Goal: Task Accomplishment & Management: Manage account settings

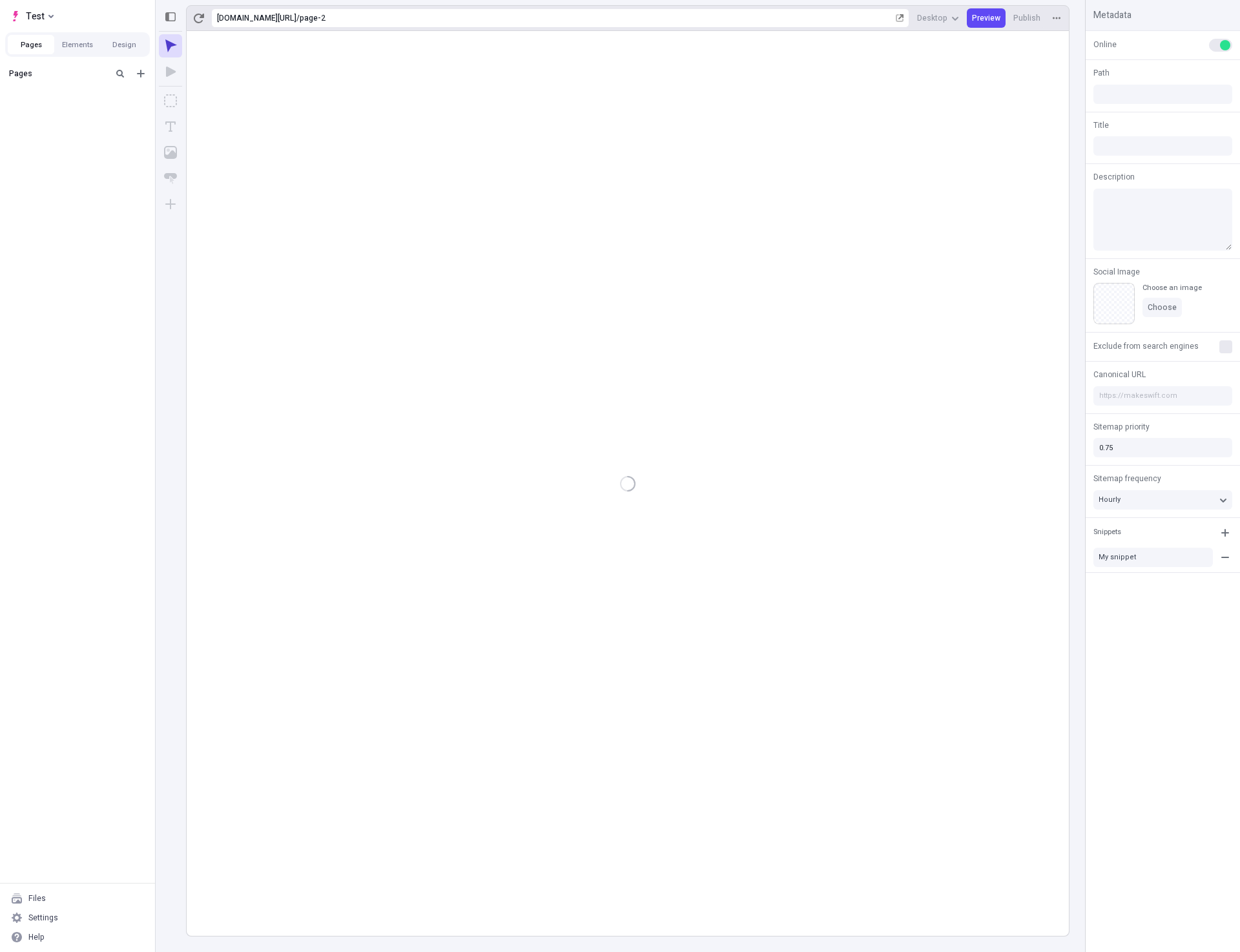
type input "/page-2"
click at [571, 332] on rect at bounding box center [628, 483] width 882 height 905
click at [29, 916] on div "Settings" at bounding box center [44, 918] width 30 height 10
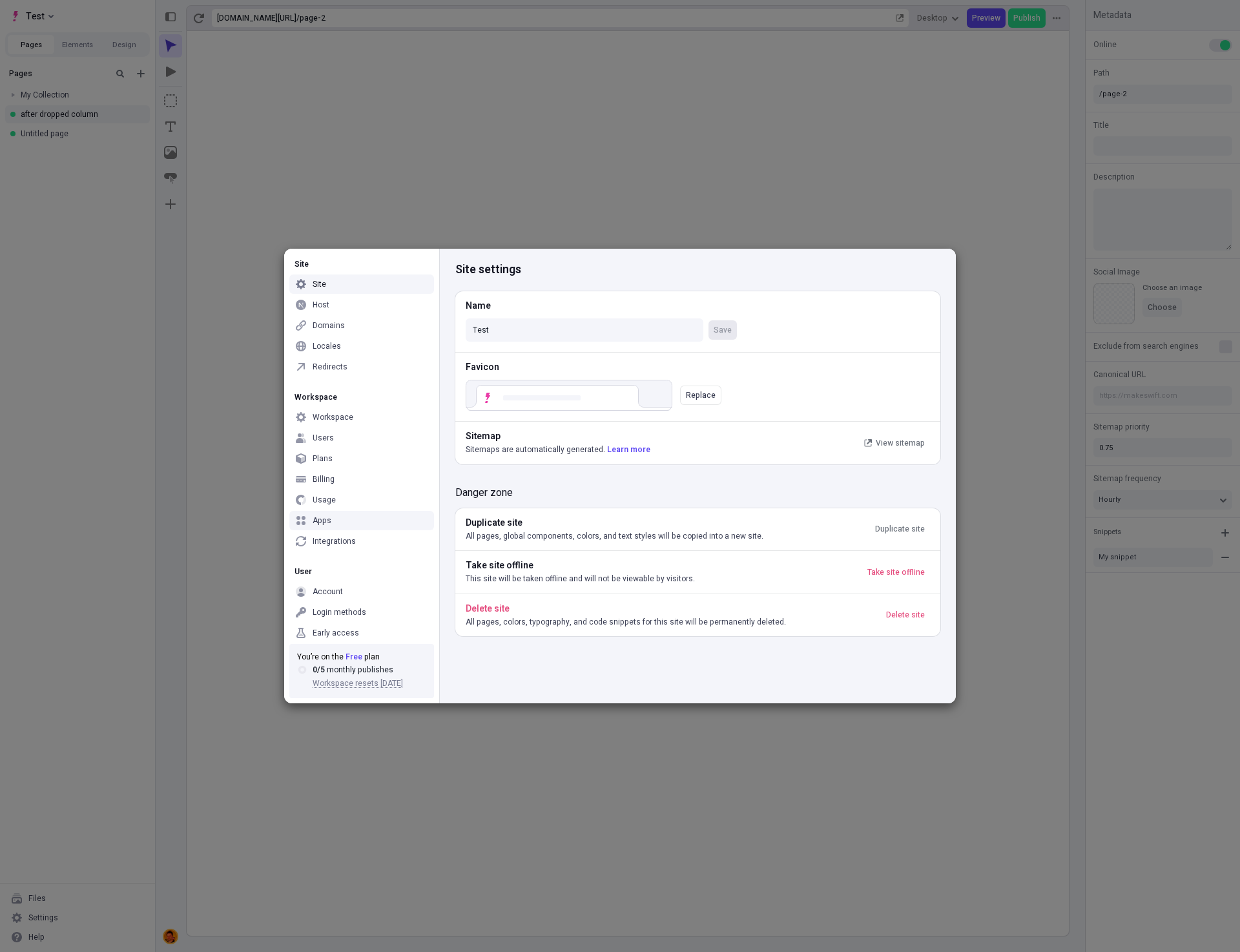
click at [346, 524] on div "Apps" at bounding box center [362, 520] width 144 height 19
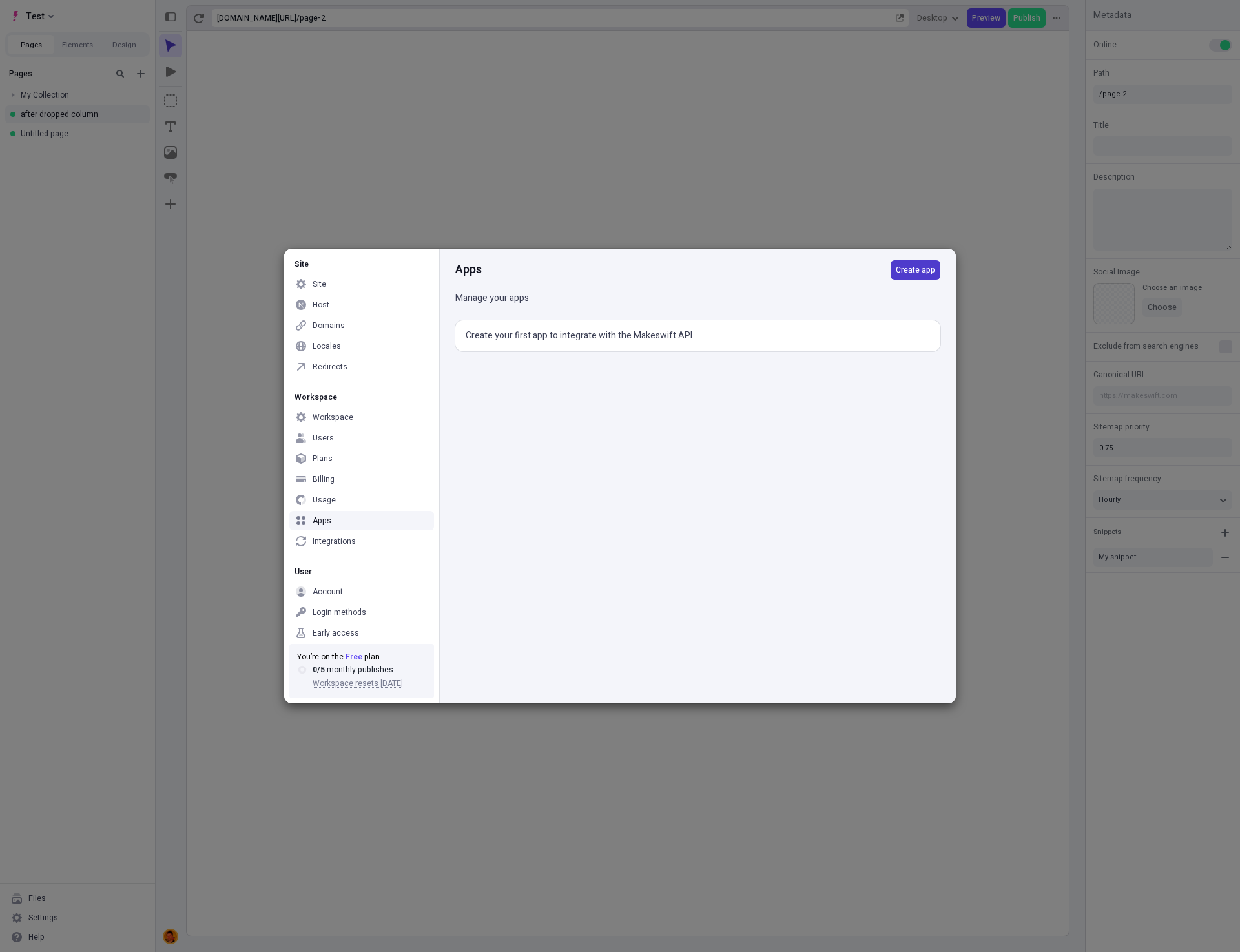
click at [927, 271] on span "Create app" at bounding box center [915, 269] width 39 height 10
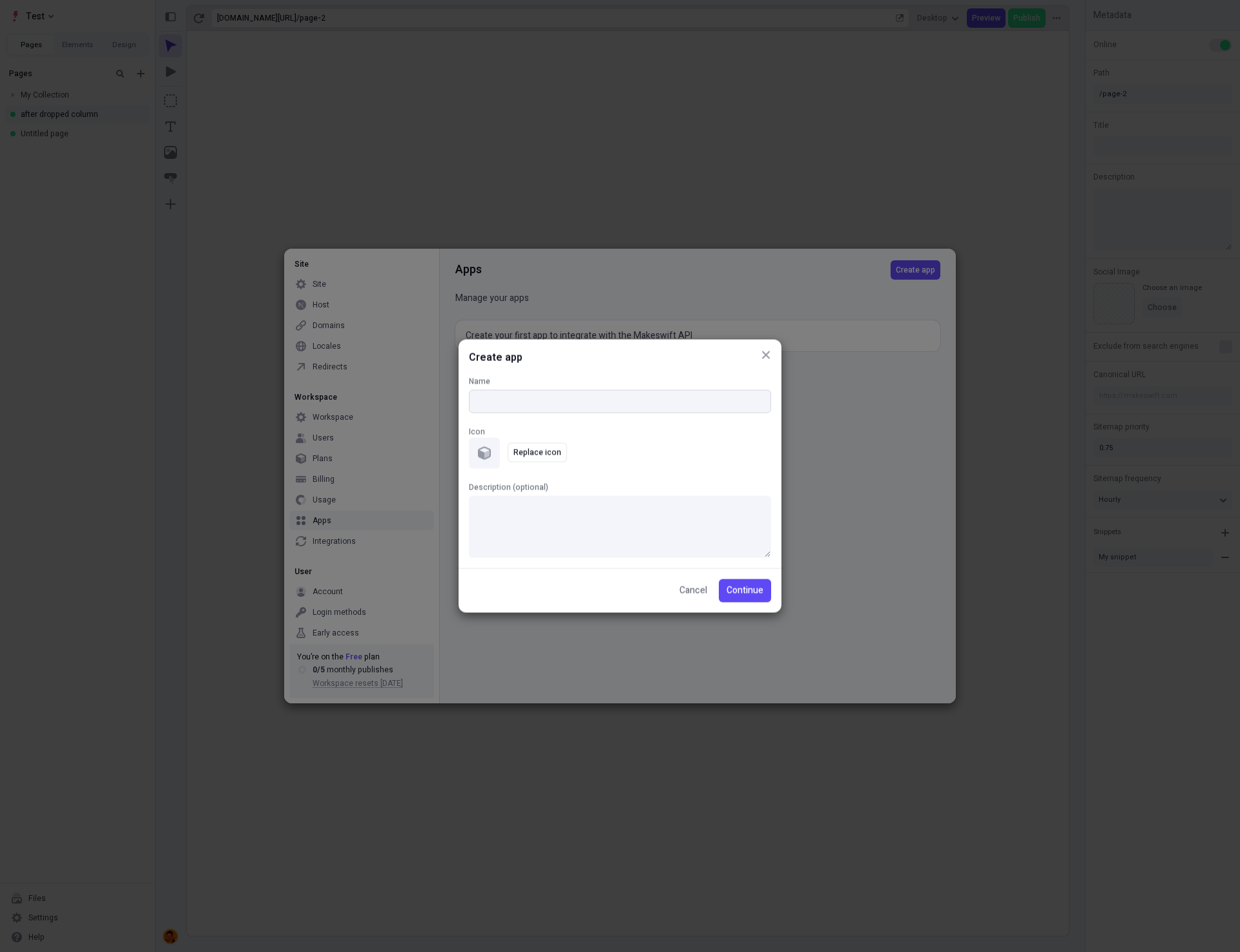
click at [550, 408] on input "Name" at bounding box center [620, 402] width 302 height 24
type input "Test App 1"
click at [530, 448] on span "Replace icon" at bounding box center [537, 452] width 48 height 10
click at [757, 592] on span "Continue" at bounding box center [745, 591] width 37 height 14
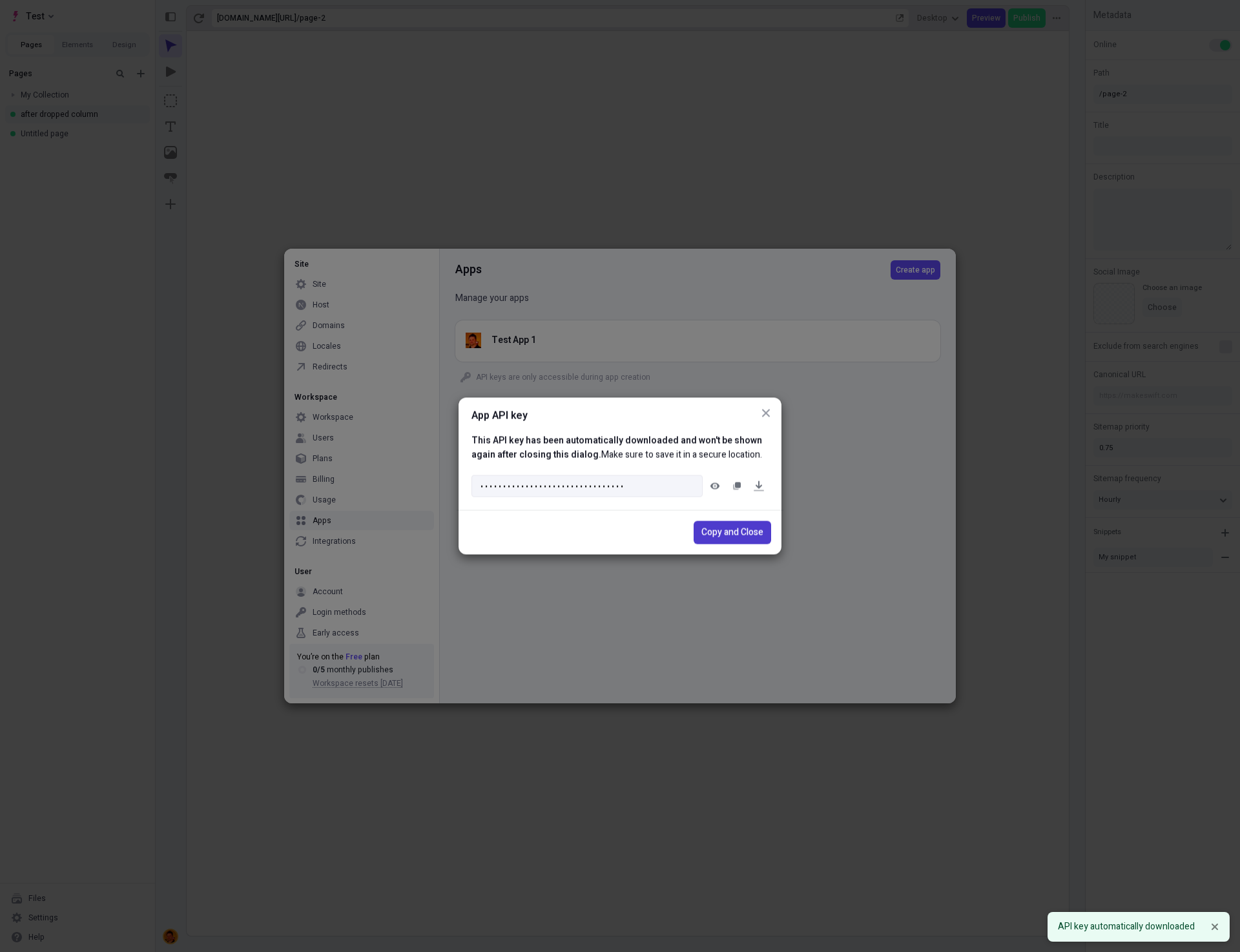
click at [745, 532] on span "Copy and Close" at bounding box center [732, 532] width 62 height 14
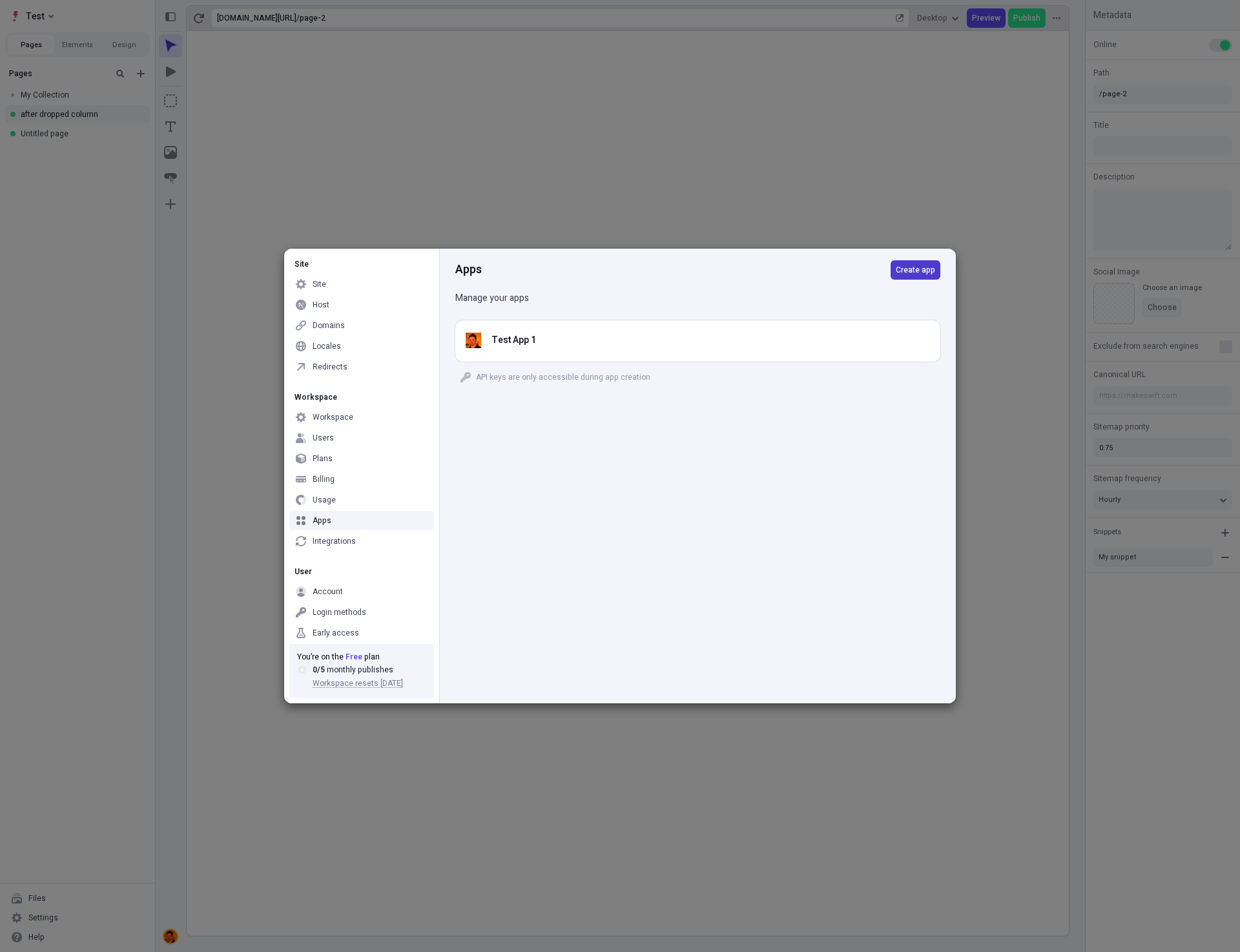
click at [909, 273] on span "Create app" at bounding box center [915, 269] width 39 height 10
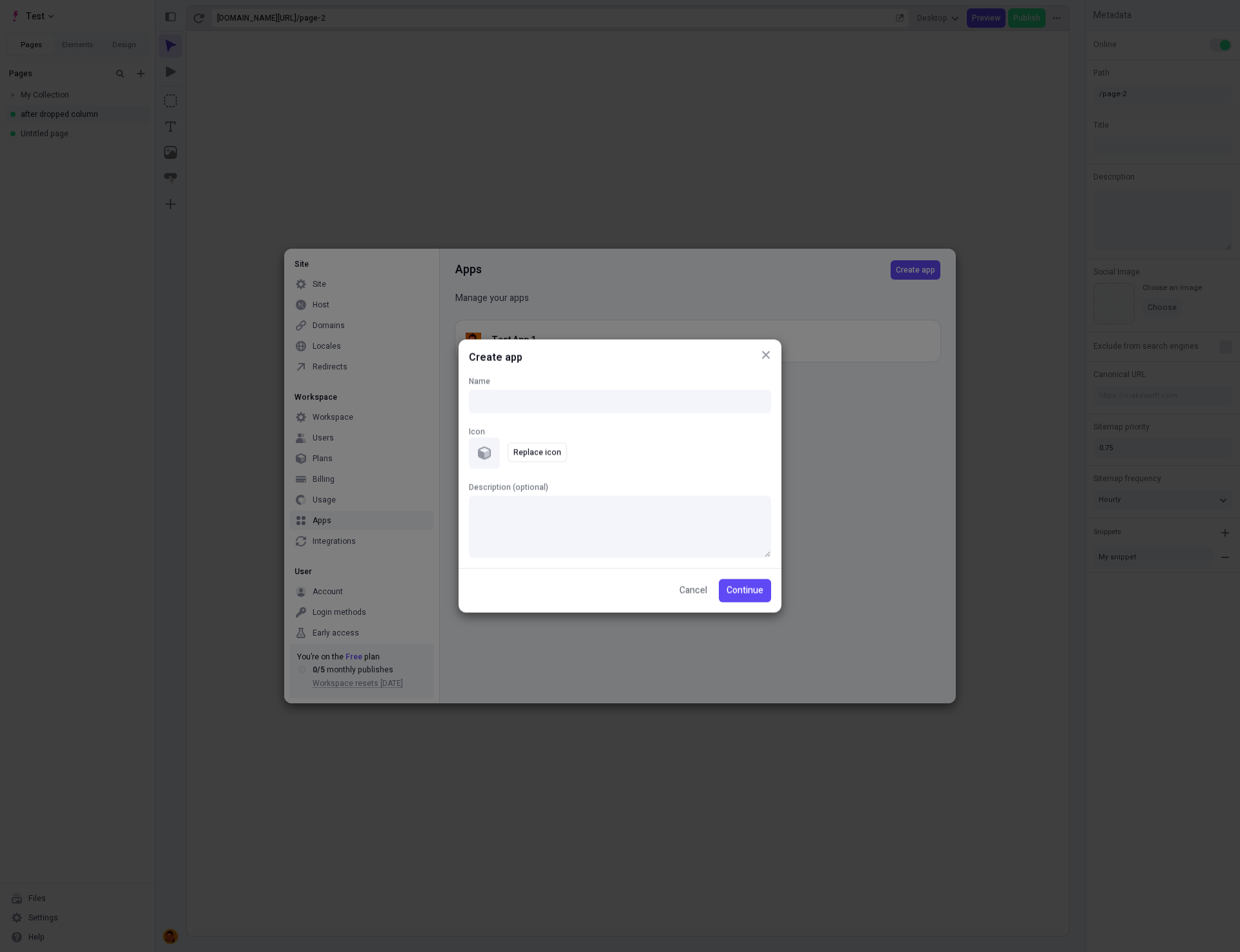
click at [767, 357] on icon "button" at bounding box center [765, 355] width 8 height 8
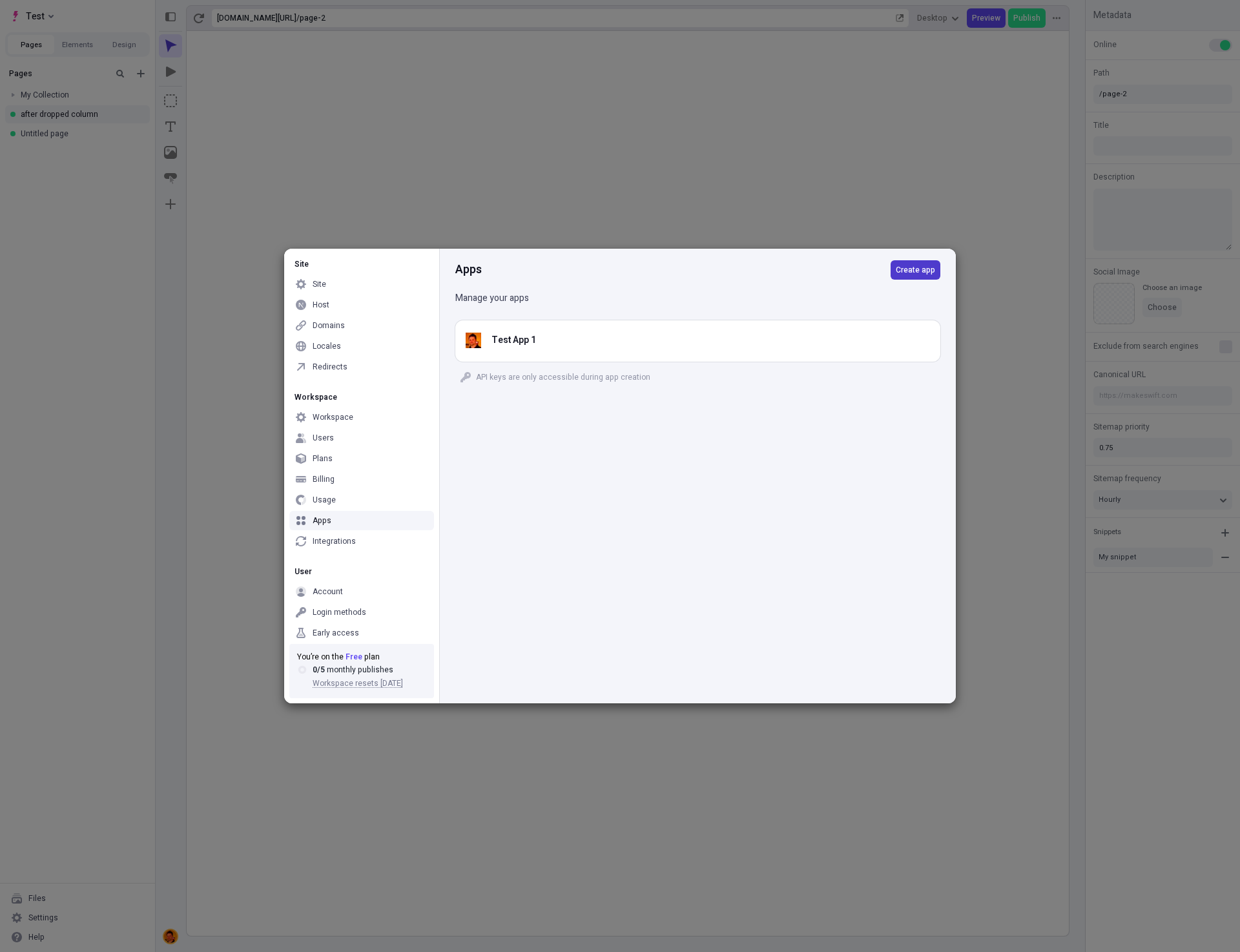
click at [901, 269] on span "Create app" at bounding box center [915, 269] width 39 height 10
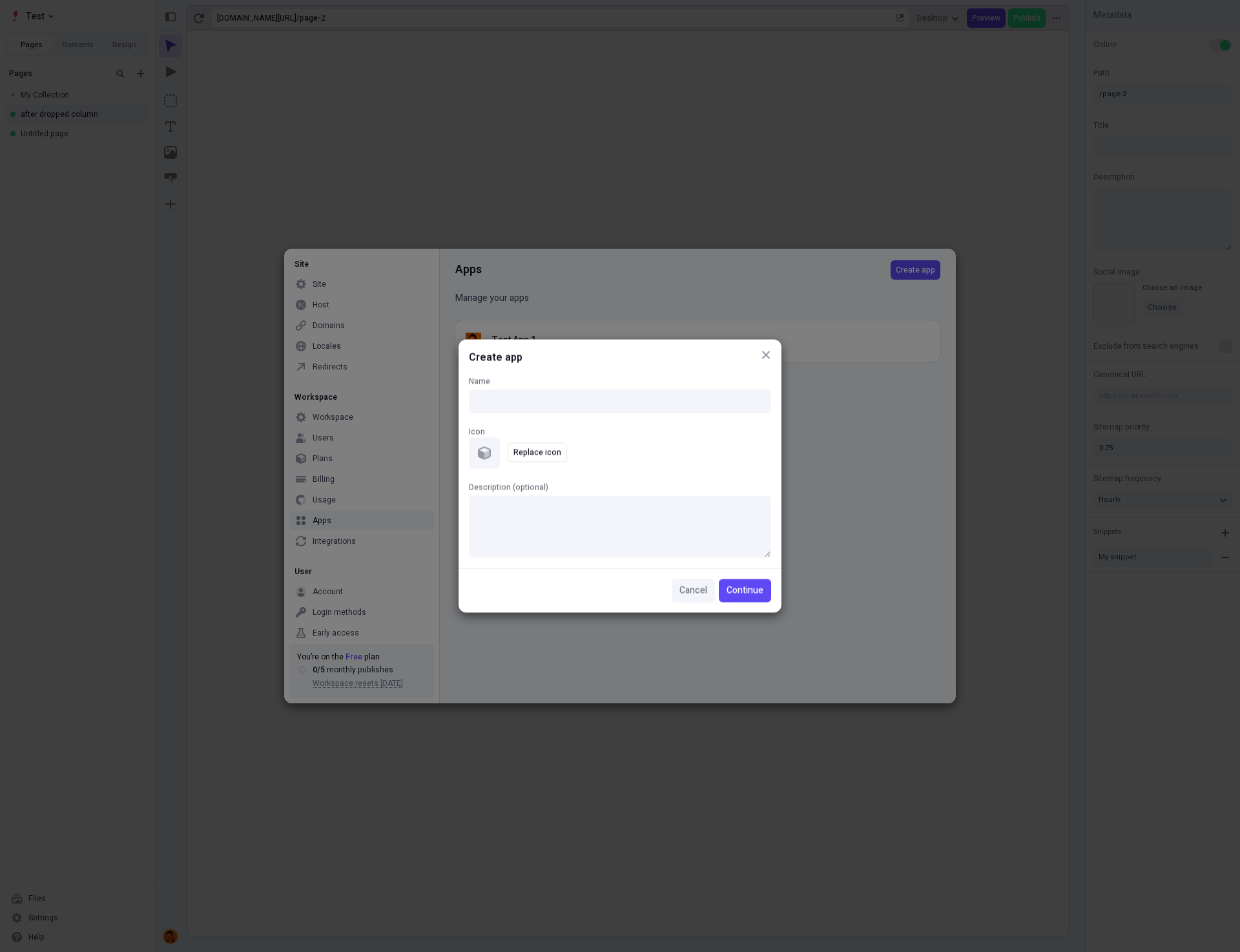
click at [688, 587] on span "Cancel" at bounding box center [693, 591] width 28 height 14
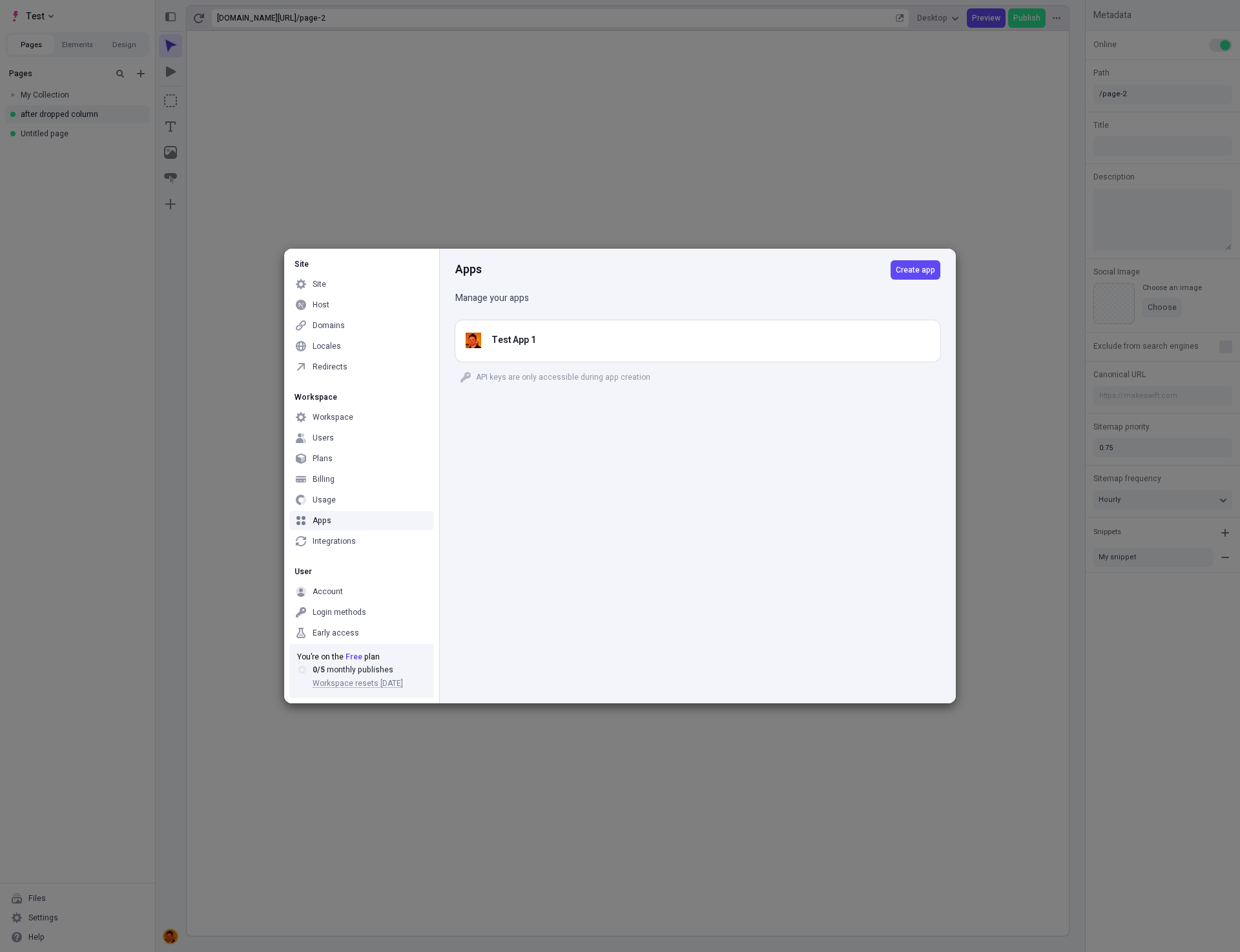
click at [686, 587] on div "Apps Create app Manage your apps Test App 1 API keys are only accessible during…" at bounding box center [697, 476] width 517 height 455
click at [899, 270] on span "Create app" at bounding box center [915, 269] width 39 height 10
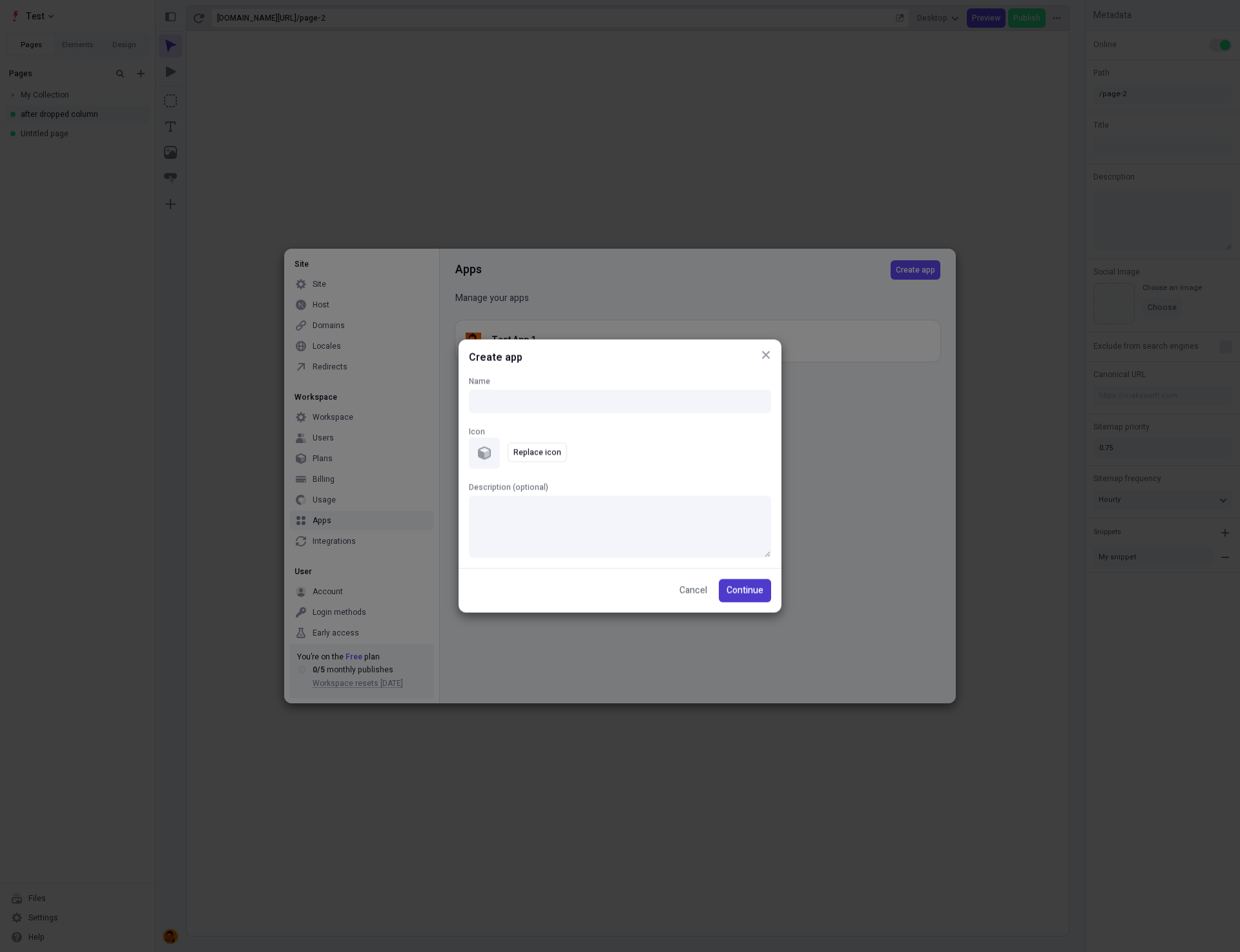
click at [747, 590] on span "Continue" at bounding box center [745, 591] width 37 height 14
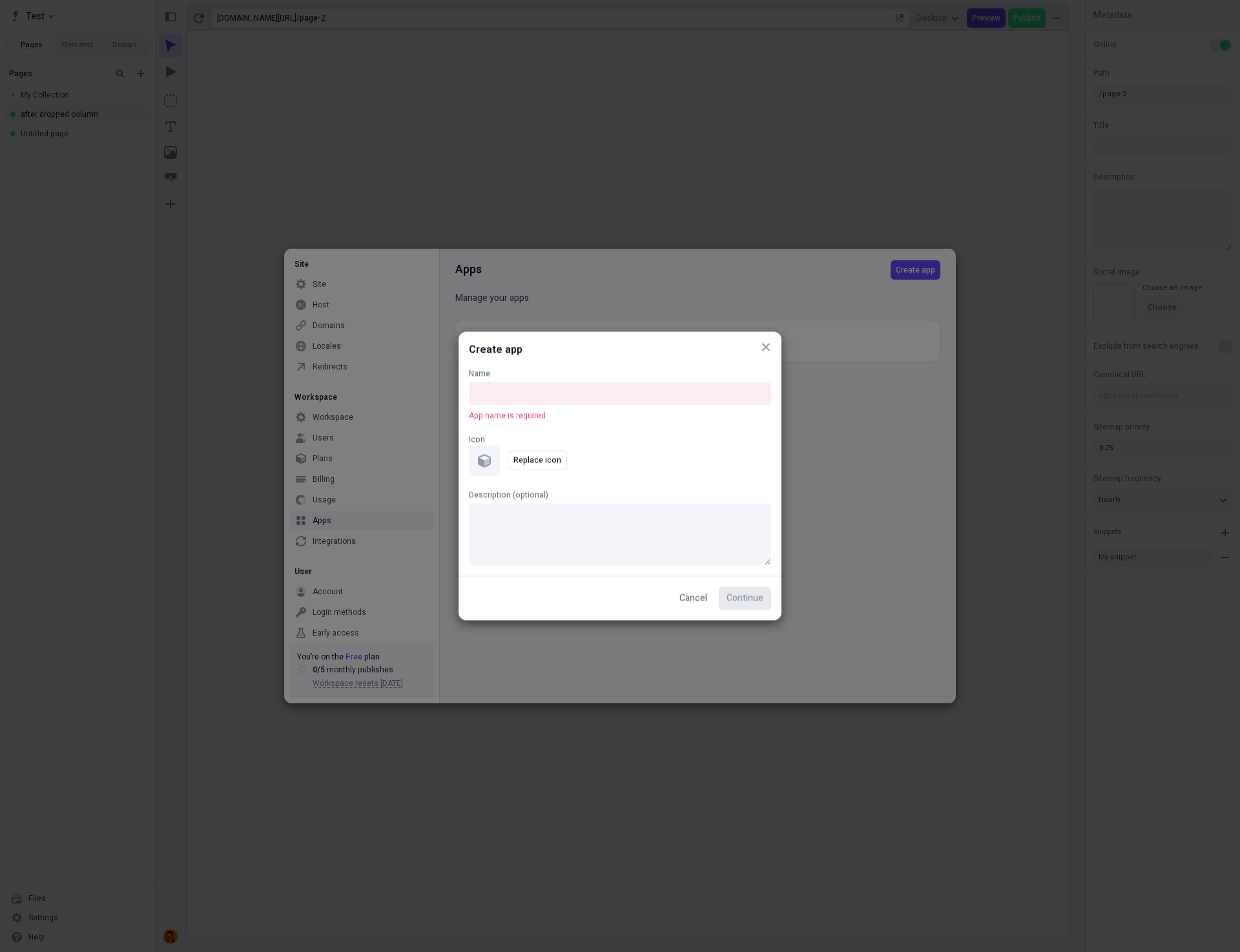
click at [766, 342] on icon "button" at bounding box center [765, 347] width 10 height 10
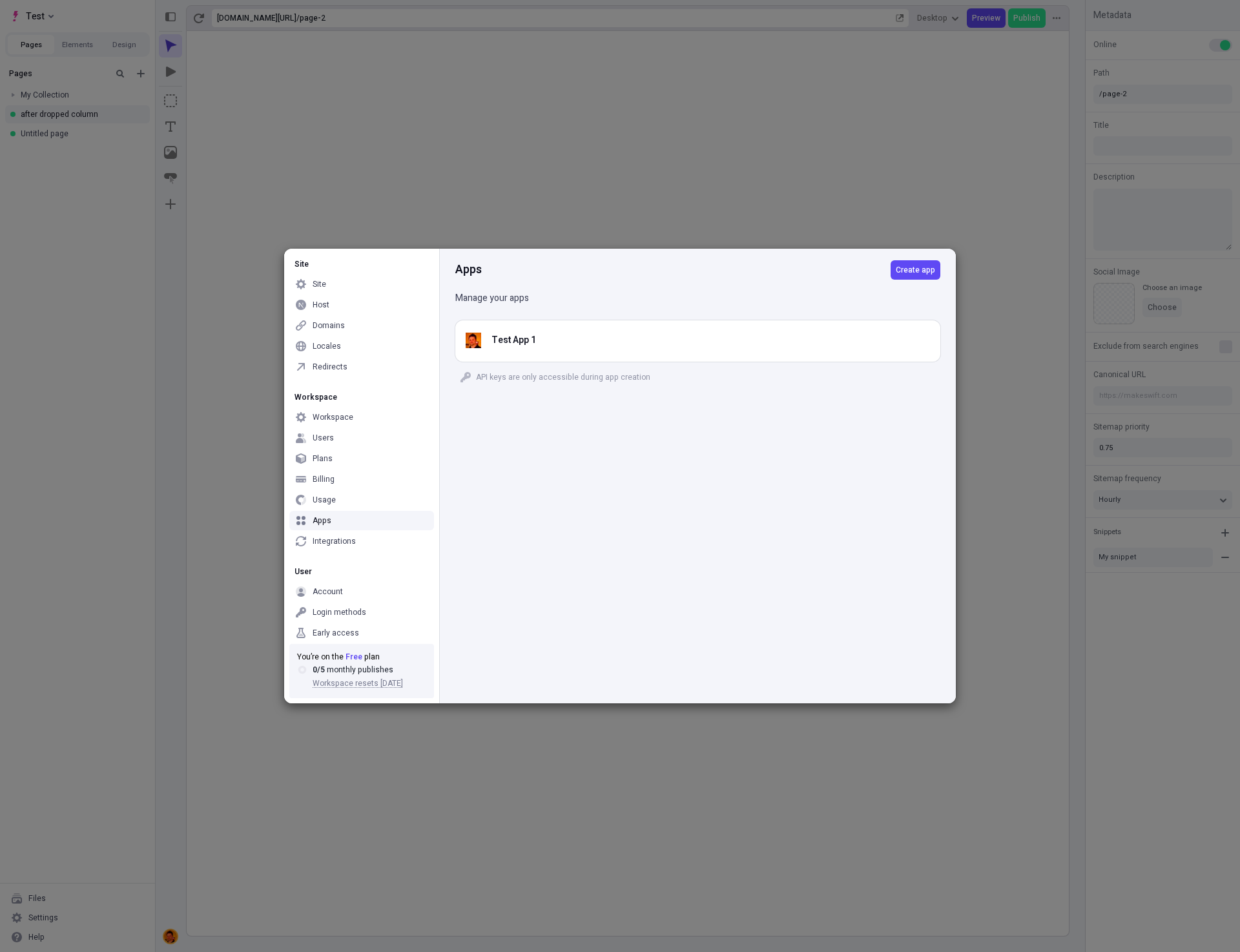
click at [713, 494] on div "Apps Create app Manage your apps Test App 1 API keys are only accessible during…" at bounding box center [697, 476] width 517 height 455
click at [927, 267] on span "Create app" at bounding box center [915, 269] width 39 height 10
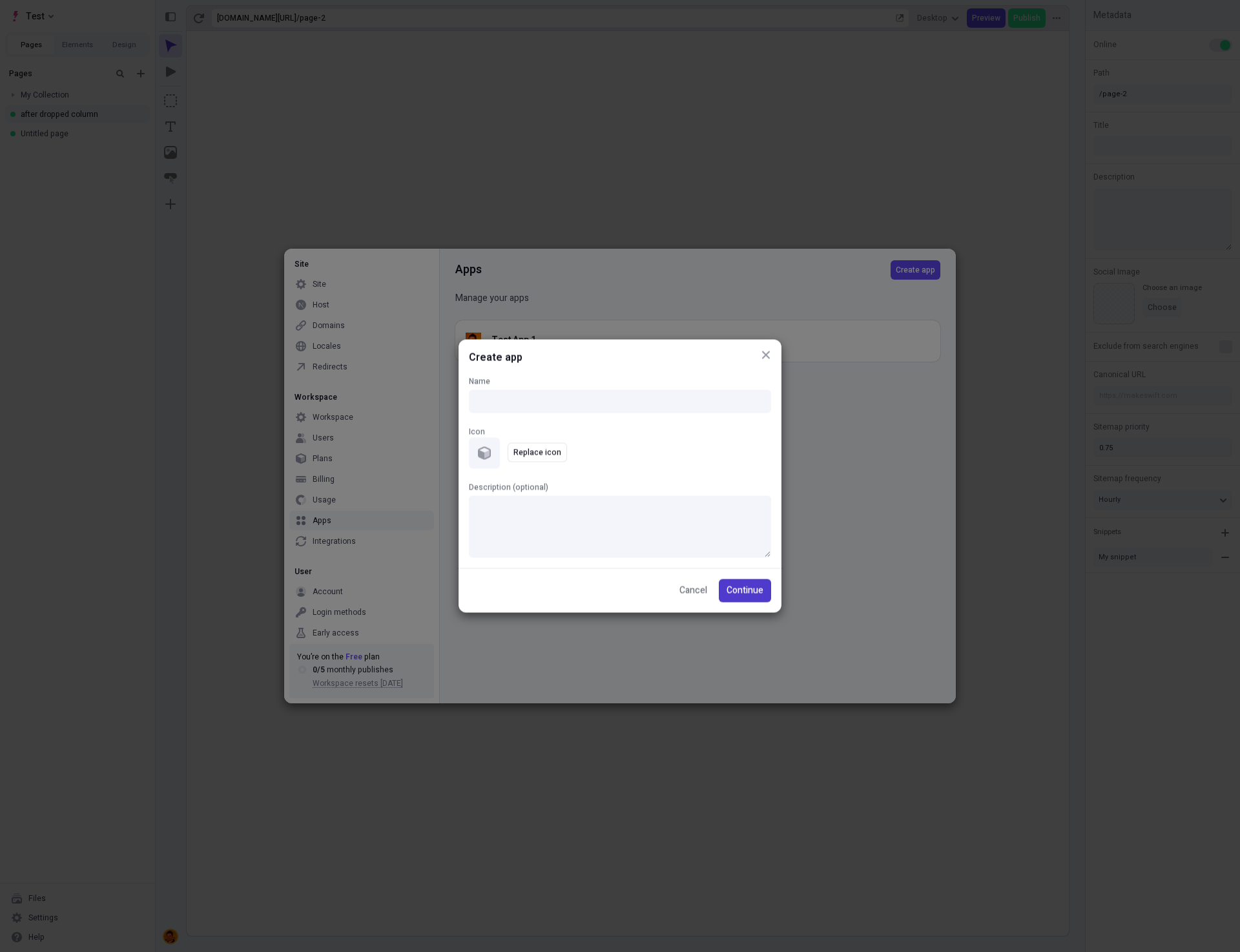
click at [755, 590] on span "Continue" at bounding box center [745, 591] width 37 height 14
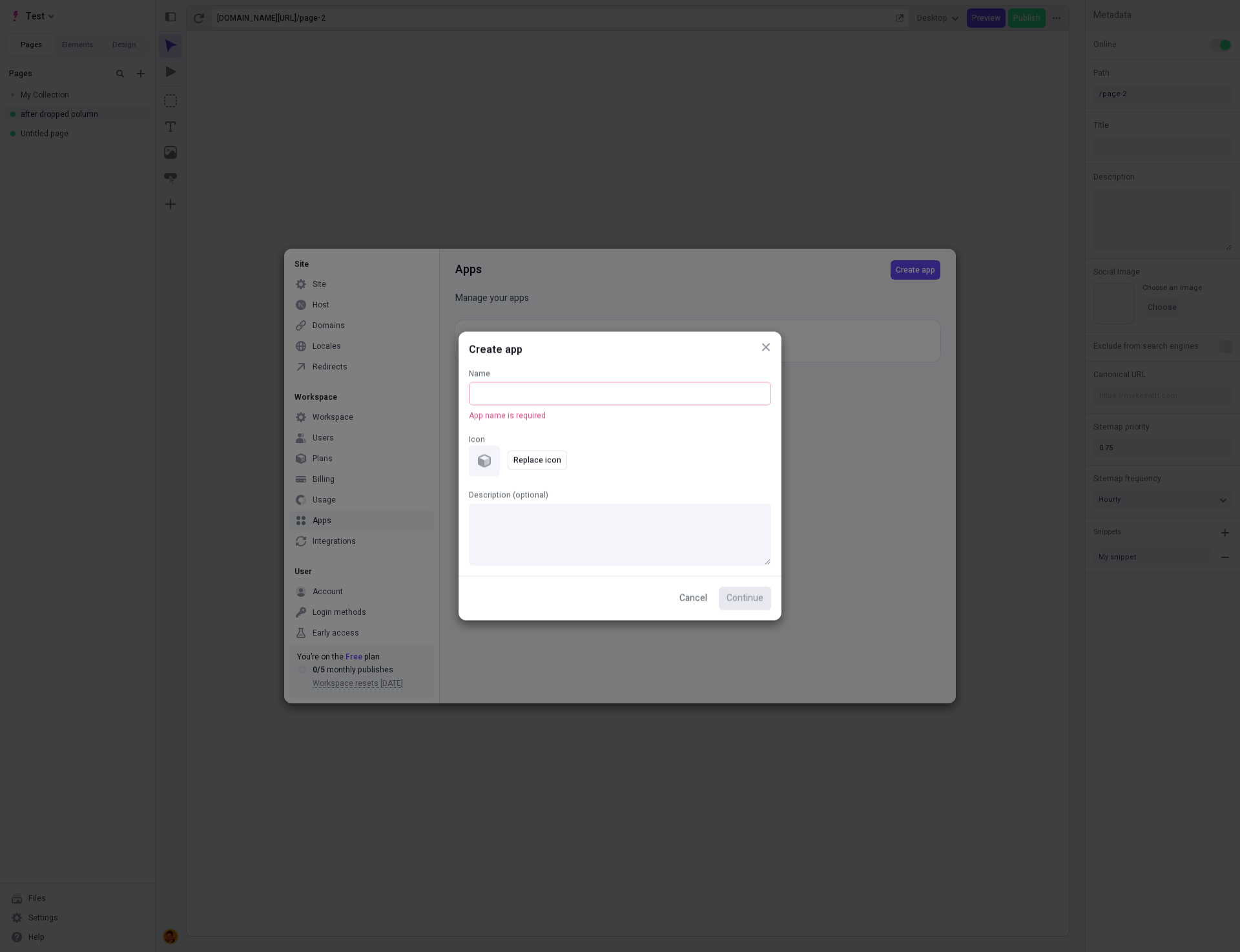
click at [645, 394] on input "Name App name is required" at bounding box center [620, 394] width 302 height 24
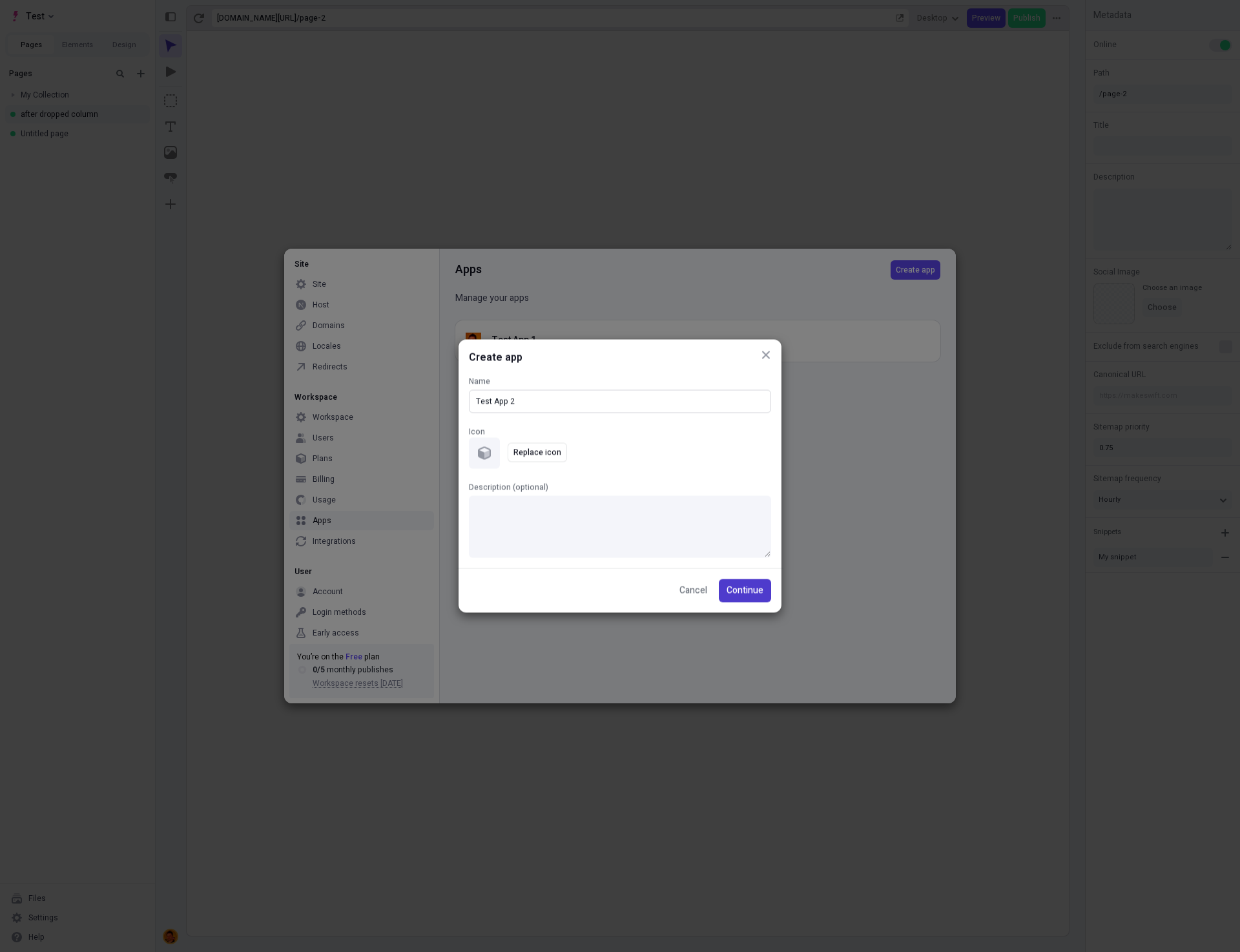
type input "Test App 2"
click at [740, 590] on span "Continue" at bounding box center [745, 591] width 37 height 14
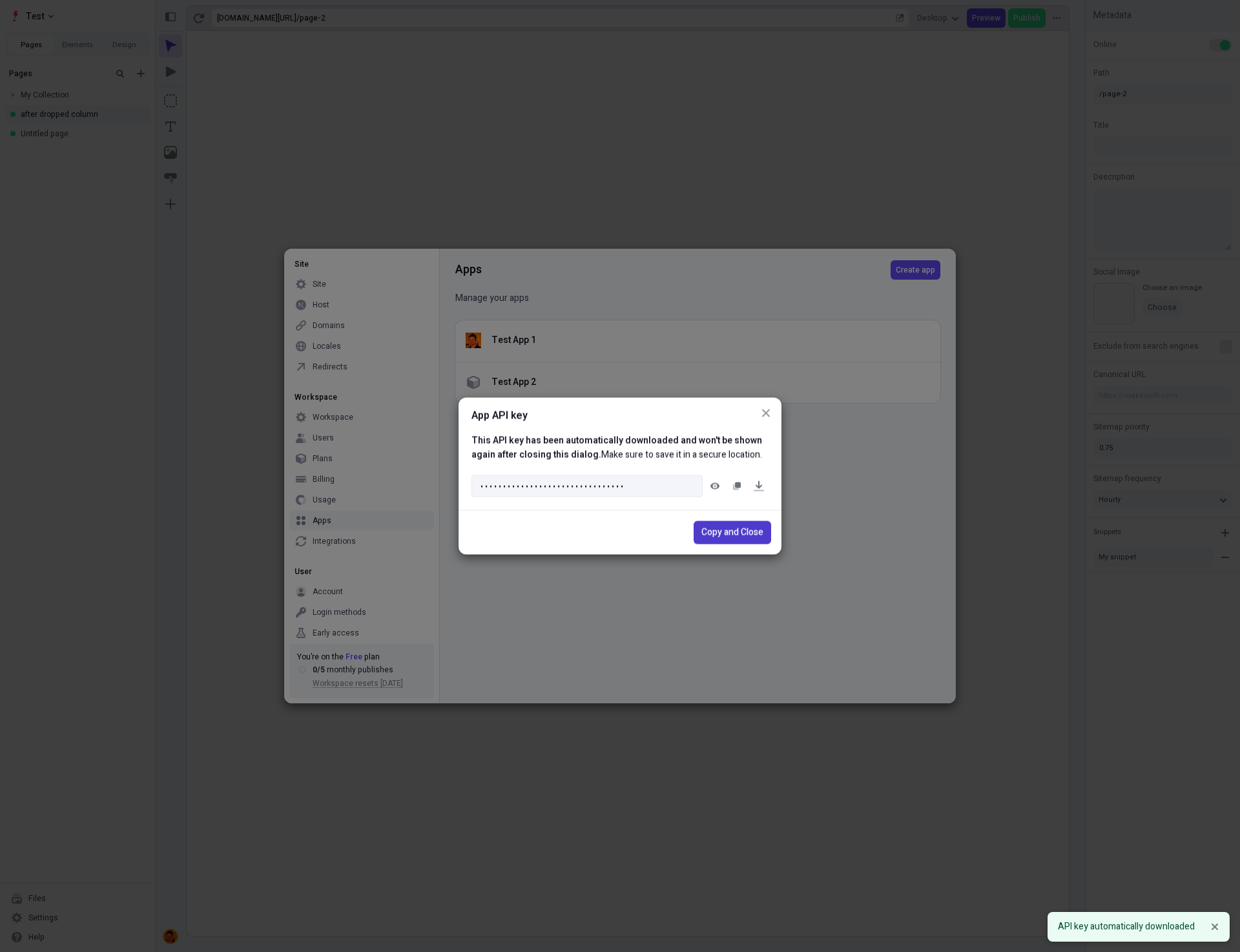
click at [747, 539] on button "Copy and Close" at bounding box center [732, 532] width 77 height 24
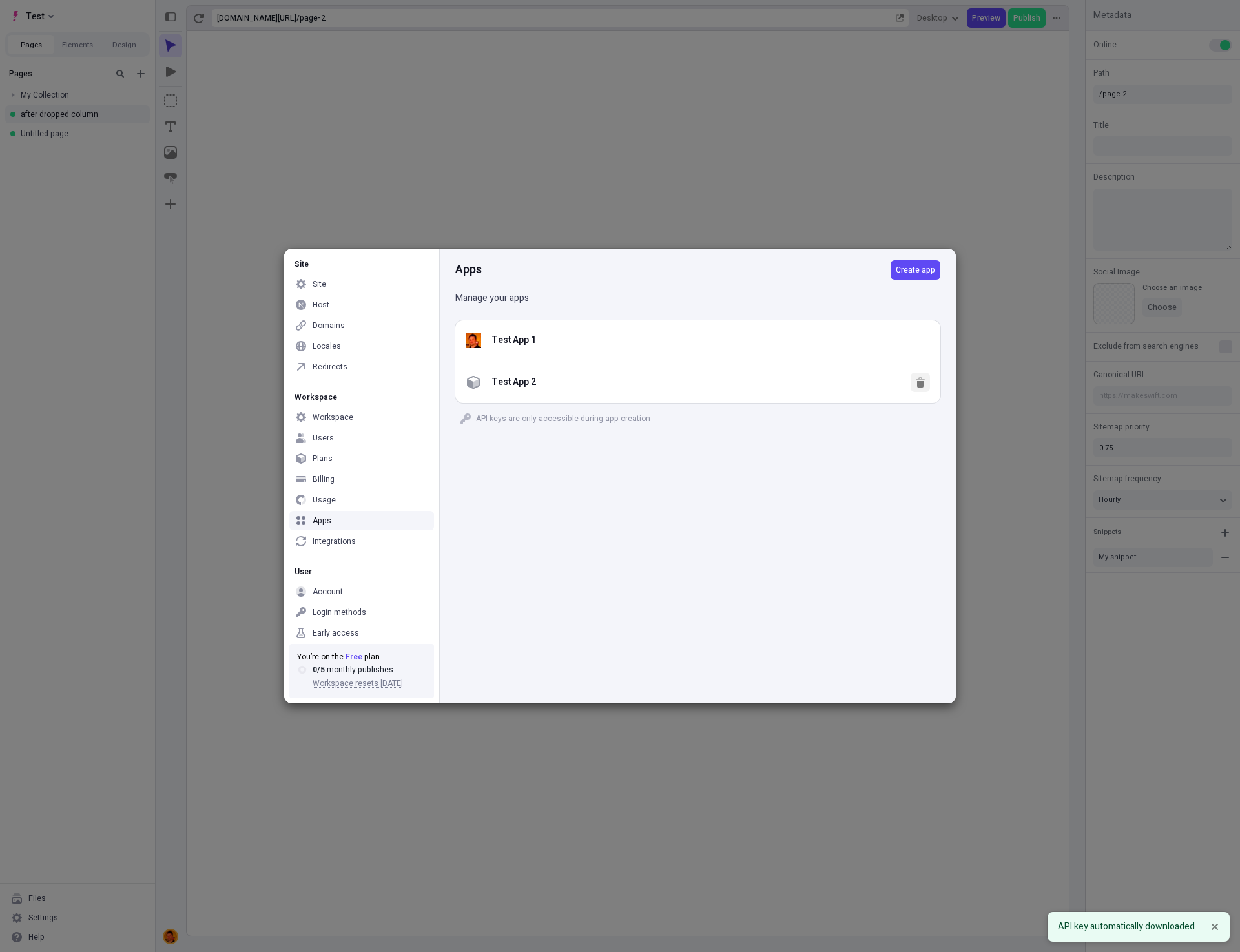
click at [922, 377] on icon "button" at bounding box center [920, 382] width 10 height 10
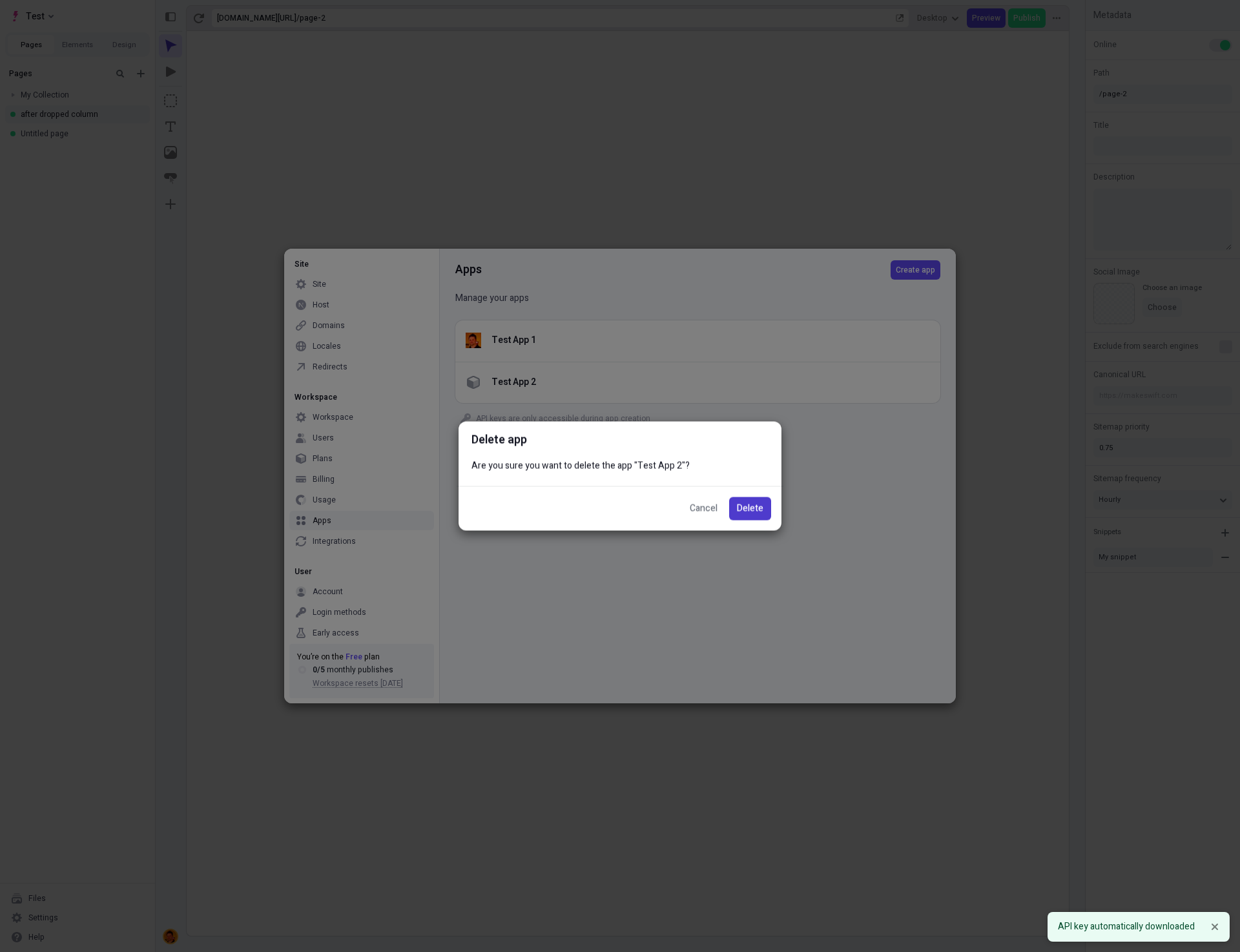
click at [757, 507] on span "Delete" at bounding box center [750, 509] width 26 height 14
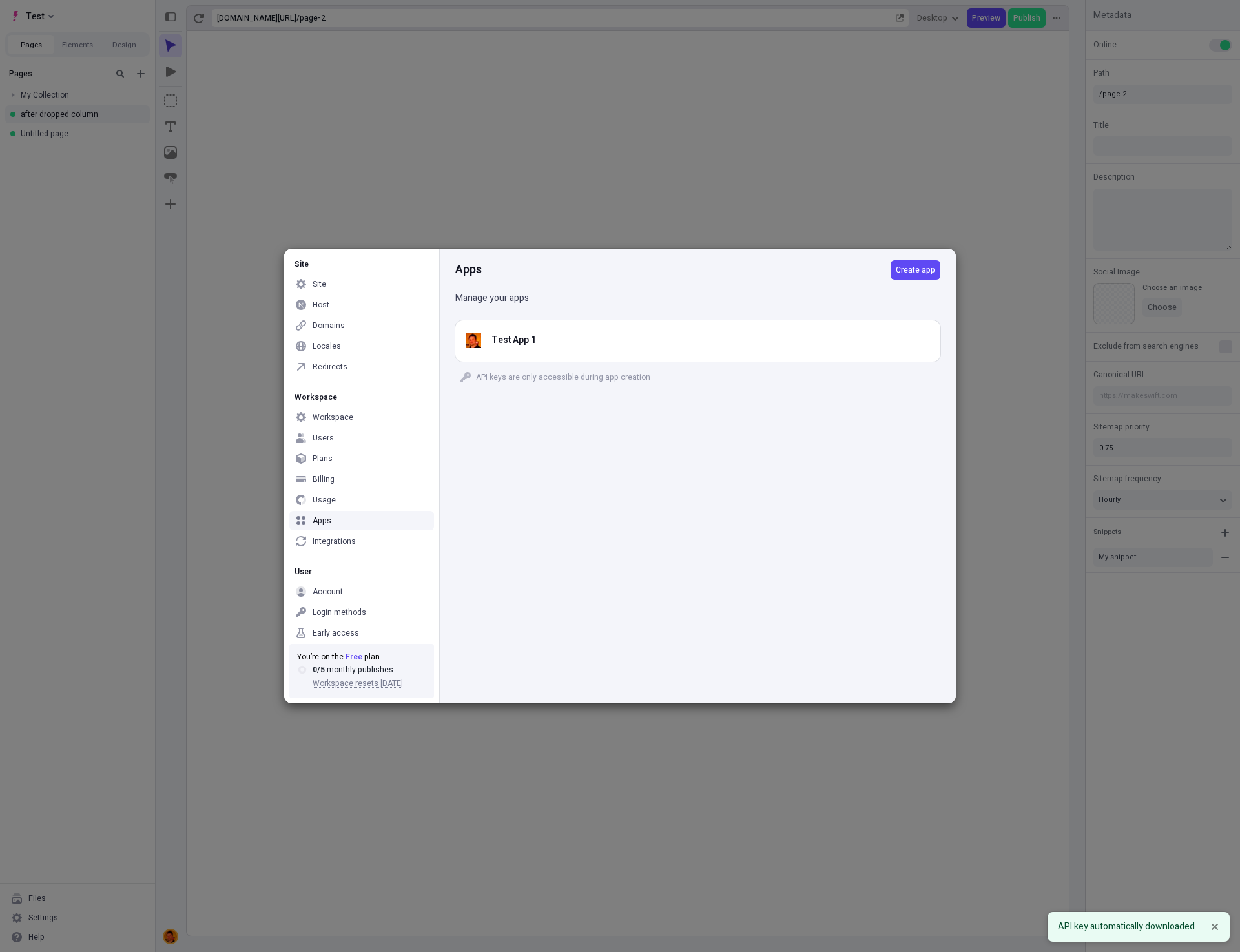
click at [807, 516] on div "Apps Create app Manage your apps Test App 1 API keys are only accessible during…" at bounding box center [697, 476] width 517 height 455
click at [773, 545] on div "Apps Create app Manage your apps Test App 1 API keys are only accessible during…" at bounding box center [697, 476] width 517 height 455
click at [775, 213] on div "Site Site Host Domains Locales Redirects Workspace Workspace Users Plans Billin…" at bounding box center [620, 476] width 1240 height 952
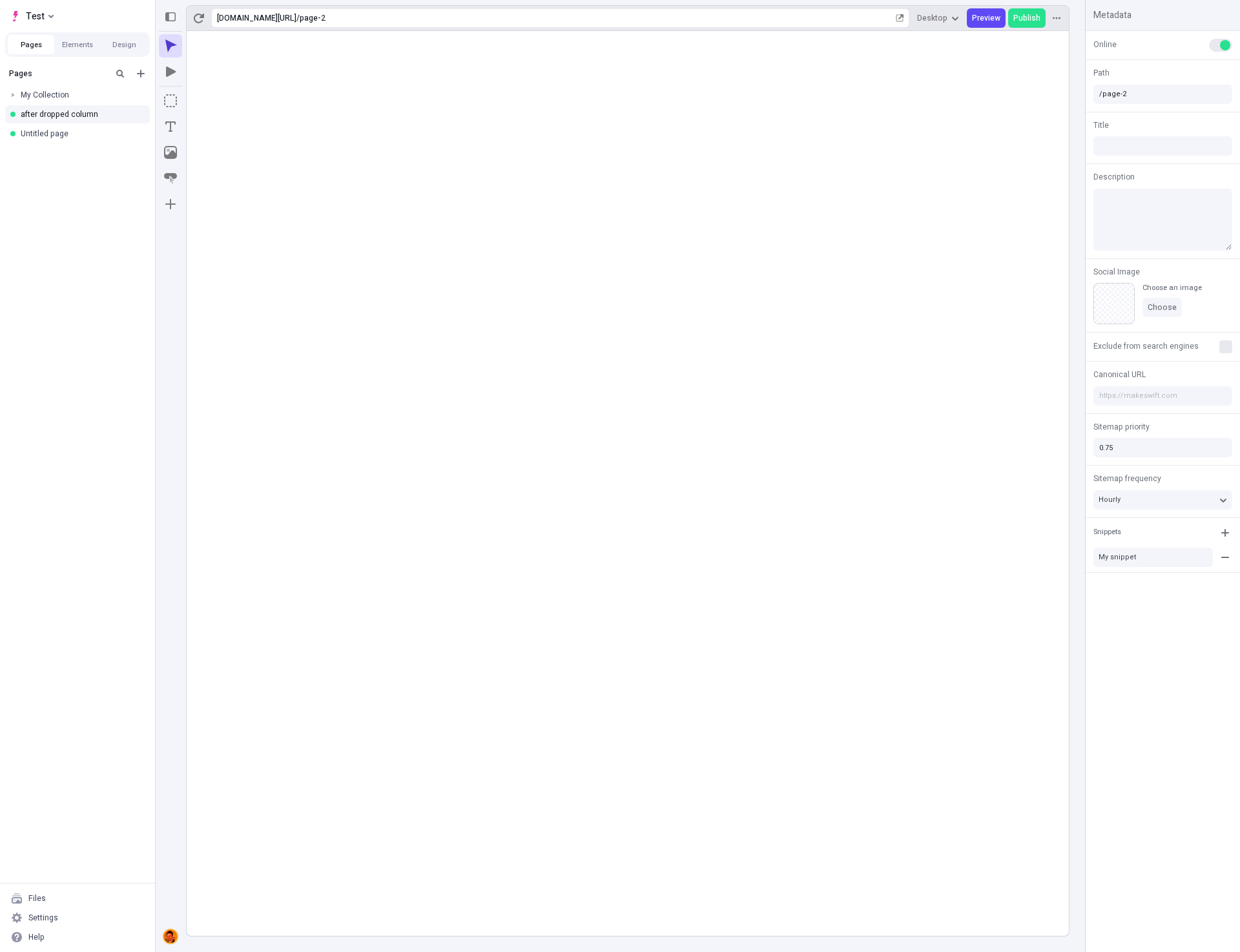
click at [753, 338] on rect at bounding box center [628, 483] width 882 height 905
click at [50, 137] on div "Untitled page" at bounding box center [74, 134] width 106 height 10
type input "/page-3"
click at [704, 495] on rect at bounding box center [628, 483] width 882 height 905
click at [84, 921] on div "Settings" at bounding box center [77, 917] width 144 height 19
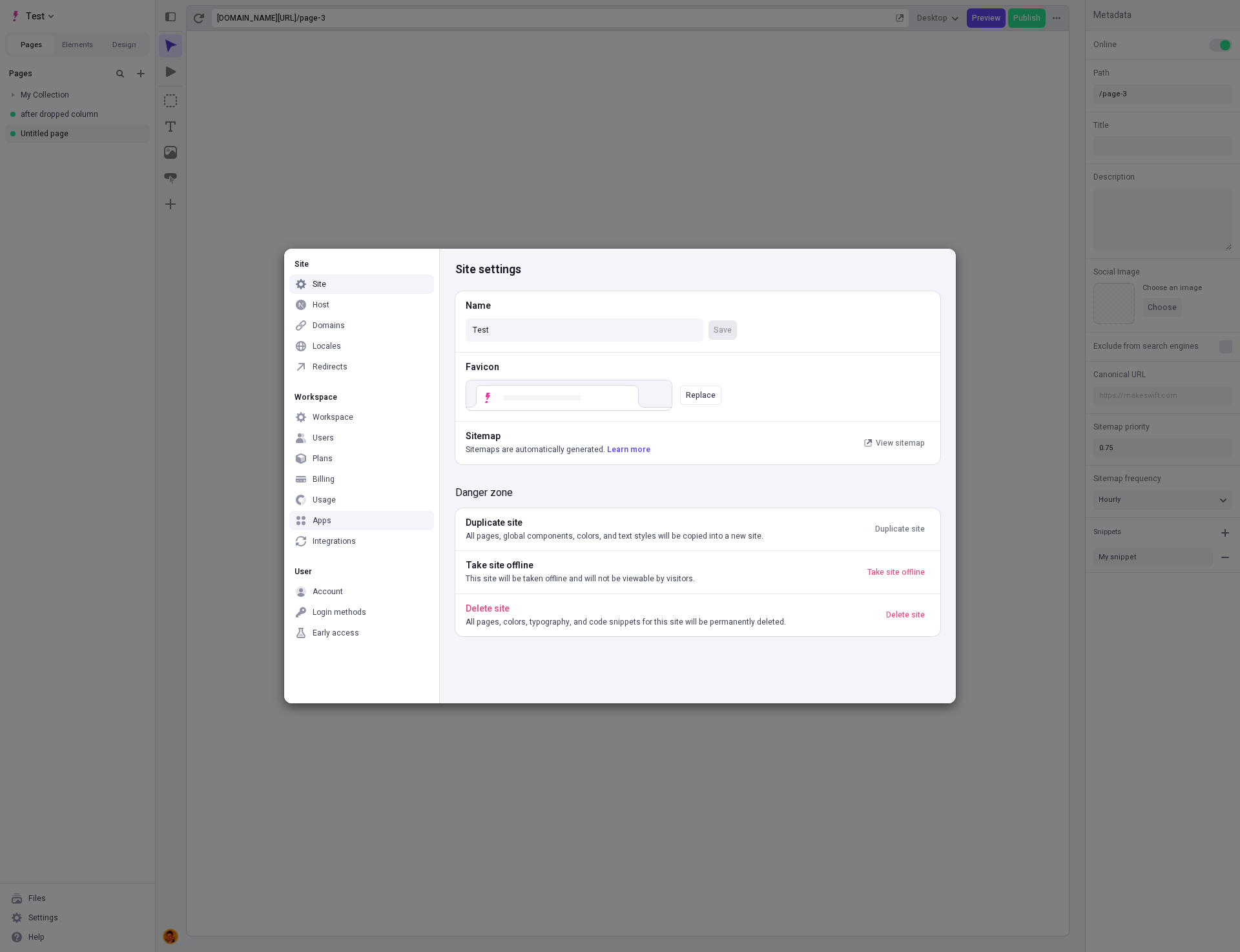
click at [356, 517] on div "Apps" at bounding box center [362, 520] width 144 height 19
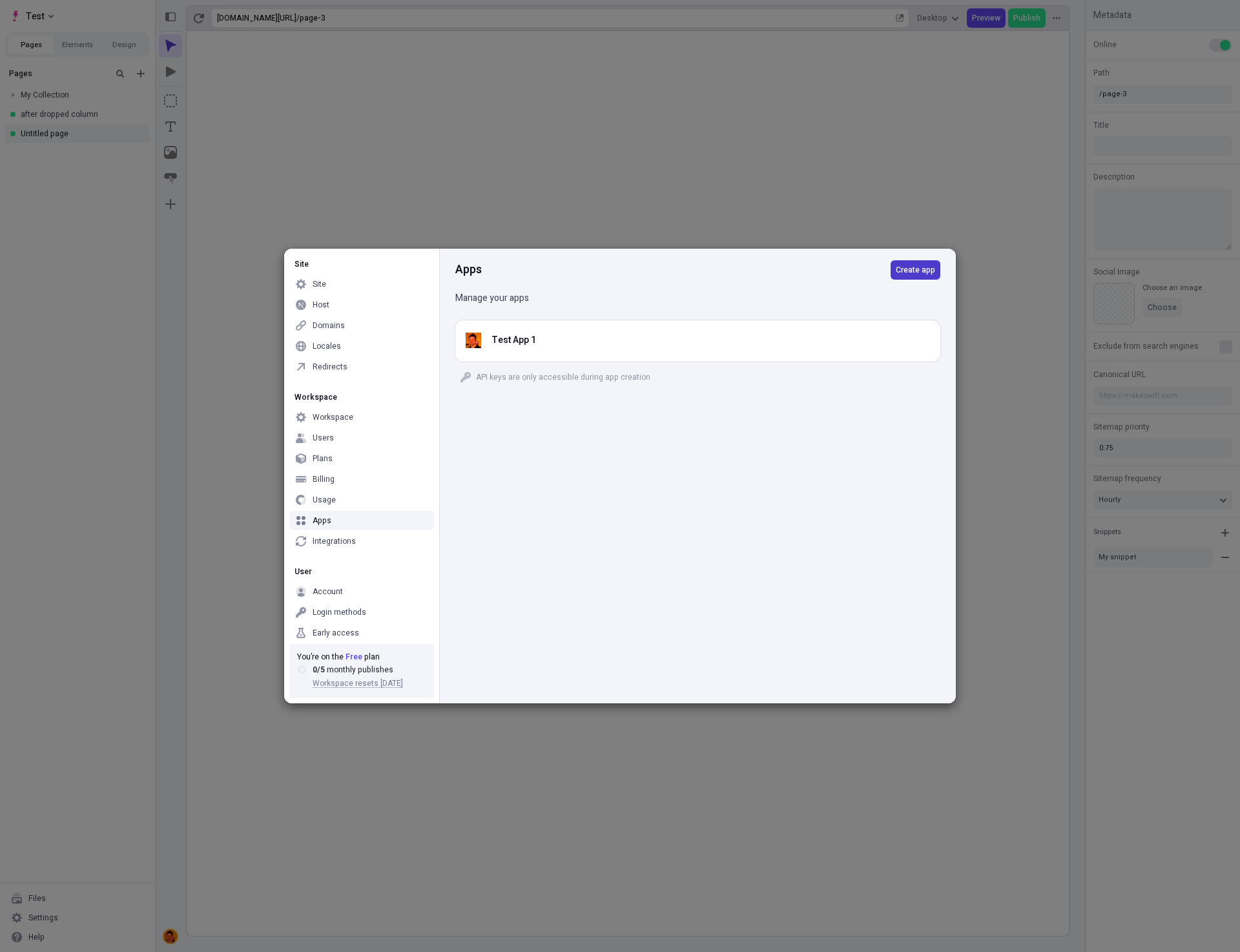
click at [925, 277] on button "Create app" at bounding box center [916, 269] width 50 height 19
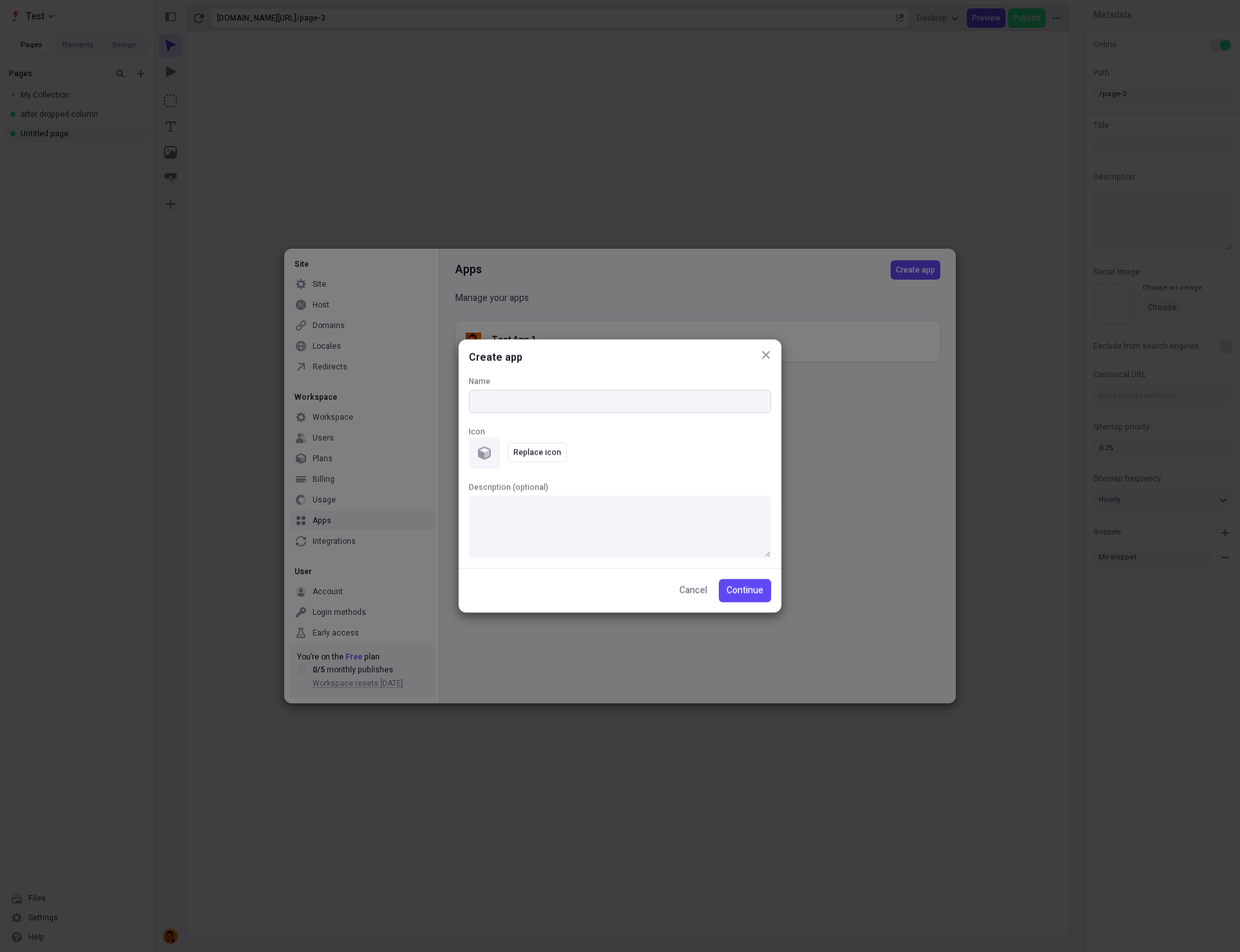
click at [599, 398] on input "Name" at bounding box center [620, 402] width 302 height 24
type input "Test App 2"
click at [748, 587] on span "Continue" at bounding box center [745, 591] width 37 height 14
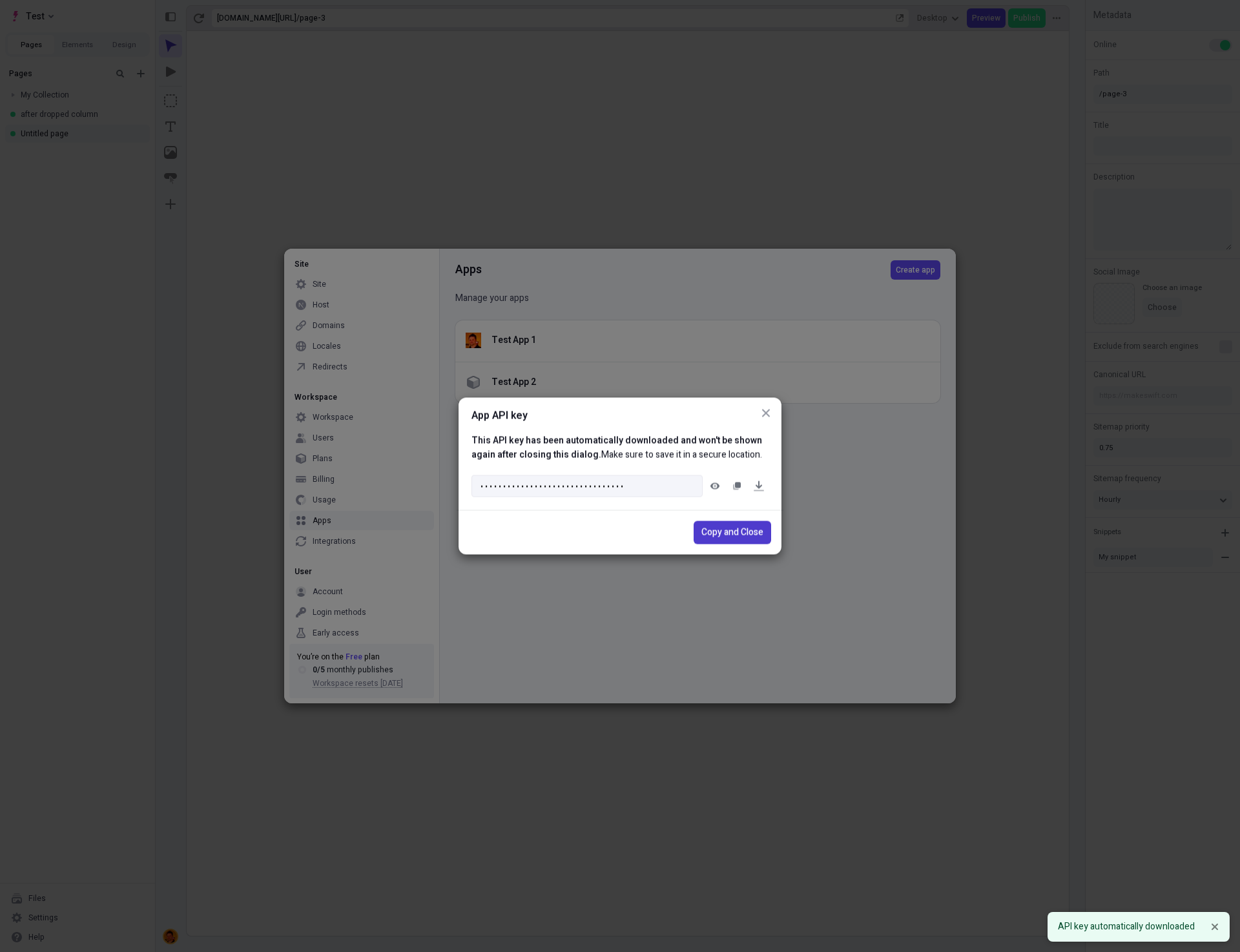
click at [733, 532] on span "Copy and Close" at bounding box center [732, 532] width 62 height 14
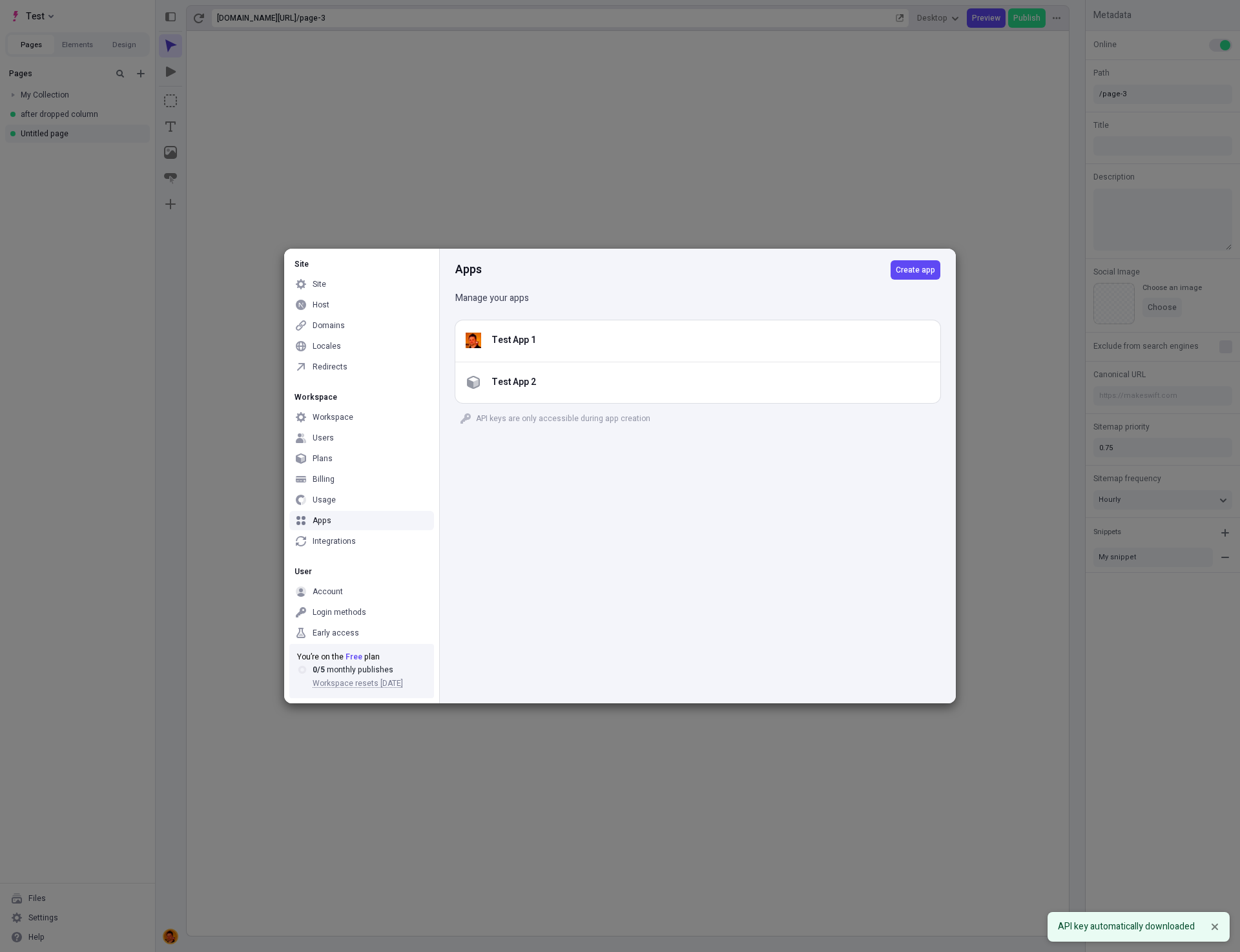
click at [794, 510] on div "Apps Create app Manage your apps Test App 1 Test App 2 API keys are only access…" at bounding box center [697, 476] width 517 height 455
click at [626, 520] on div "Apps Create app Manage your apps Test App 1 Test App 2 API keys are only access…" at bounding box center [697, 476] width 517 height 455
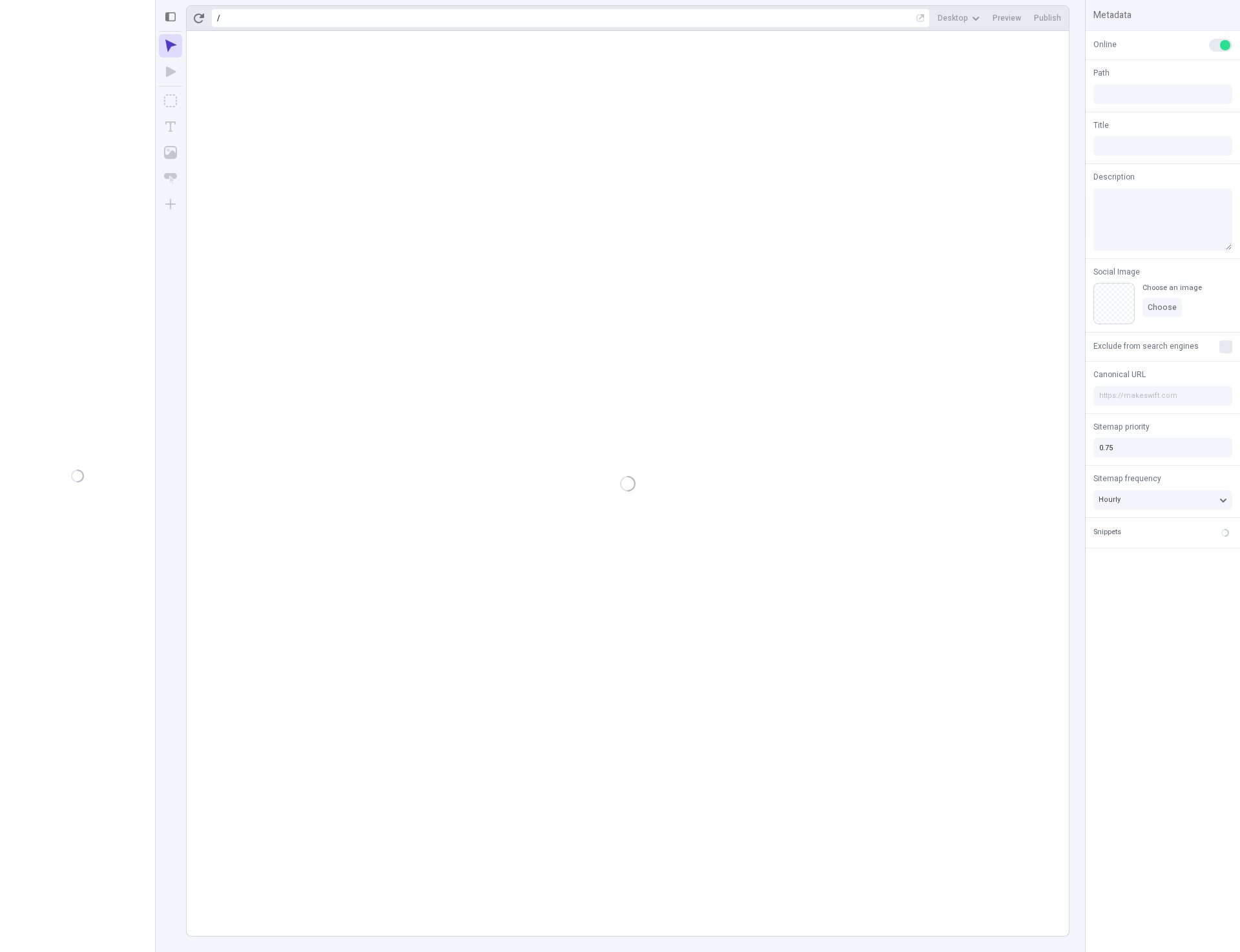
type input "/page-3"
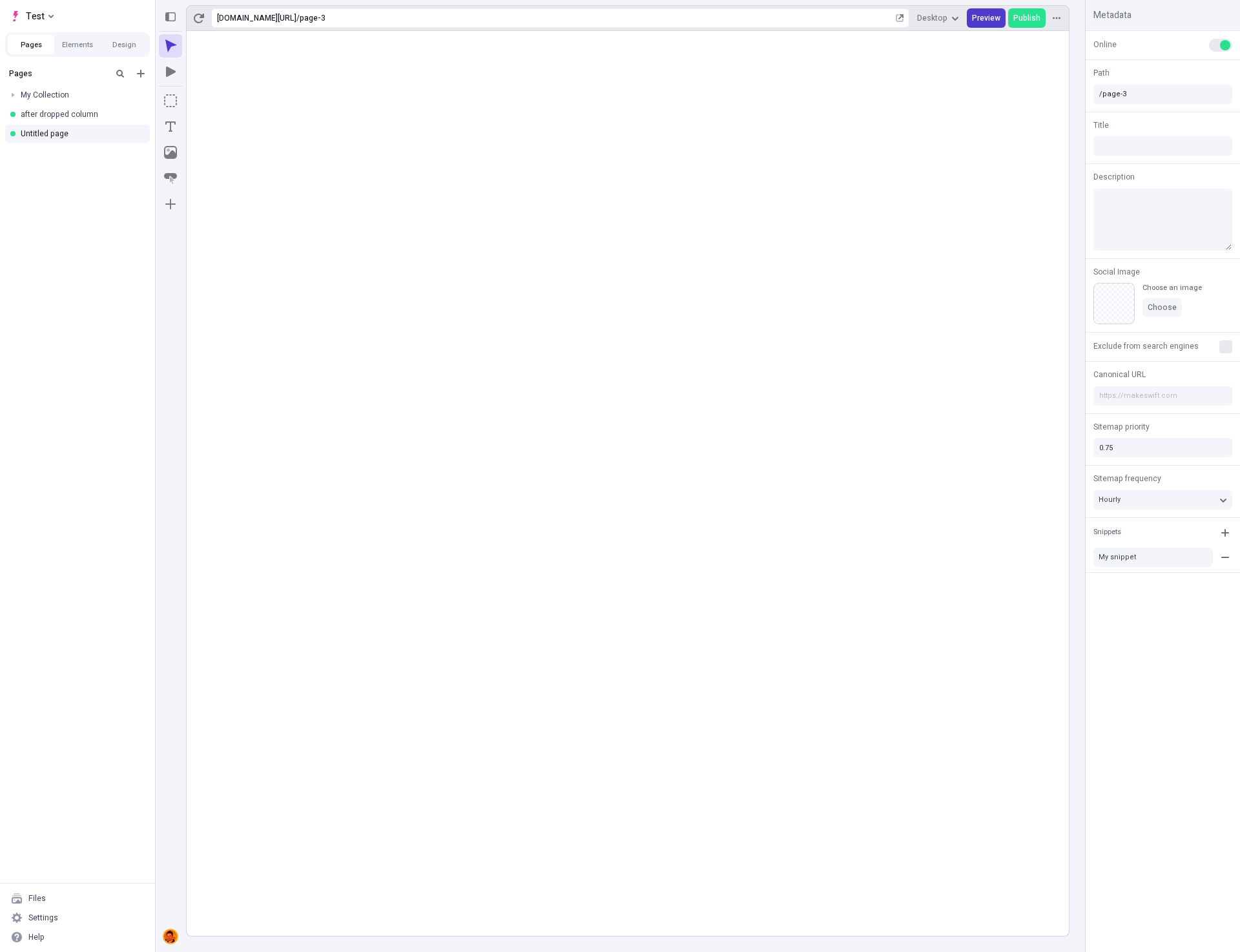
click at [982, 16] on span "Preview" at bounding box center [986, 18] width 29 height 10
click at [901, 19] on icon "button" at bounding box center [899, 18] width 6 height 6
click at [1029, 16] on span "Publish" at bounding box center [1027, 18] width 27 height 10
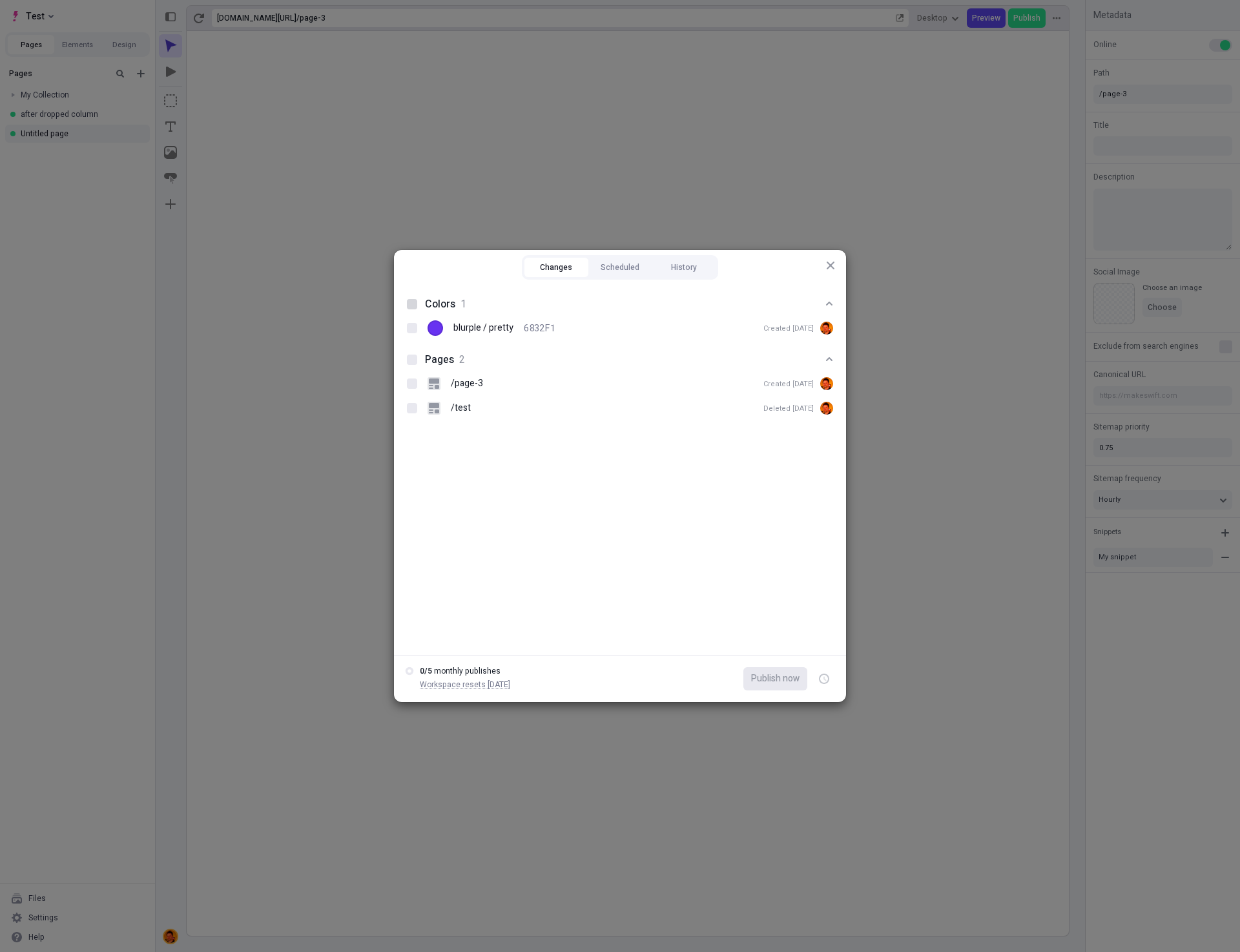
click at [410, 304] on div at bounding box center [412, 304] width 10 height 10
checkbox input "true"
click at [415, 360] on div at bounding box center [412, 360] width 10 height 10
checkbox input "true"
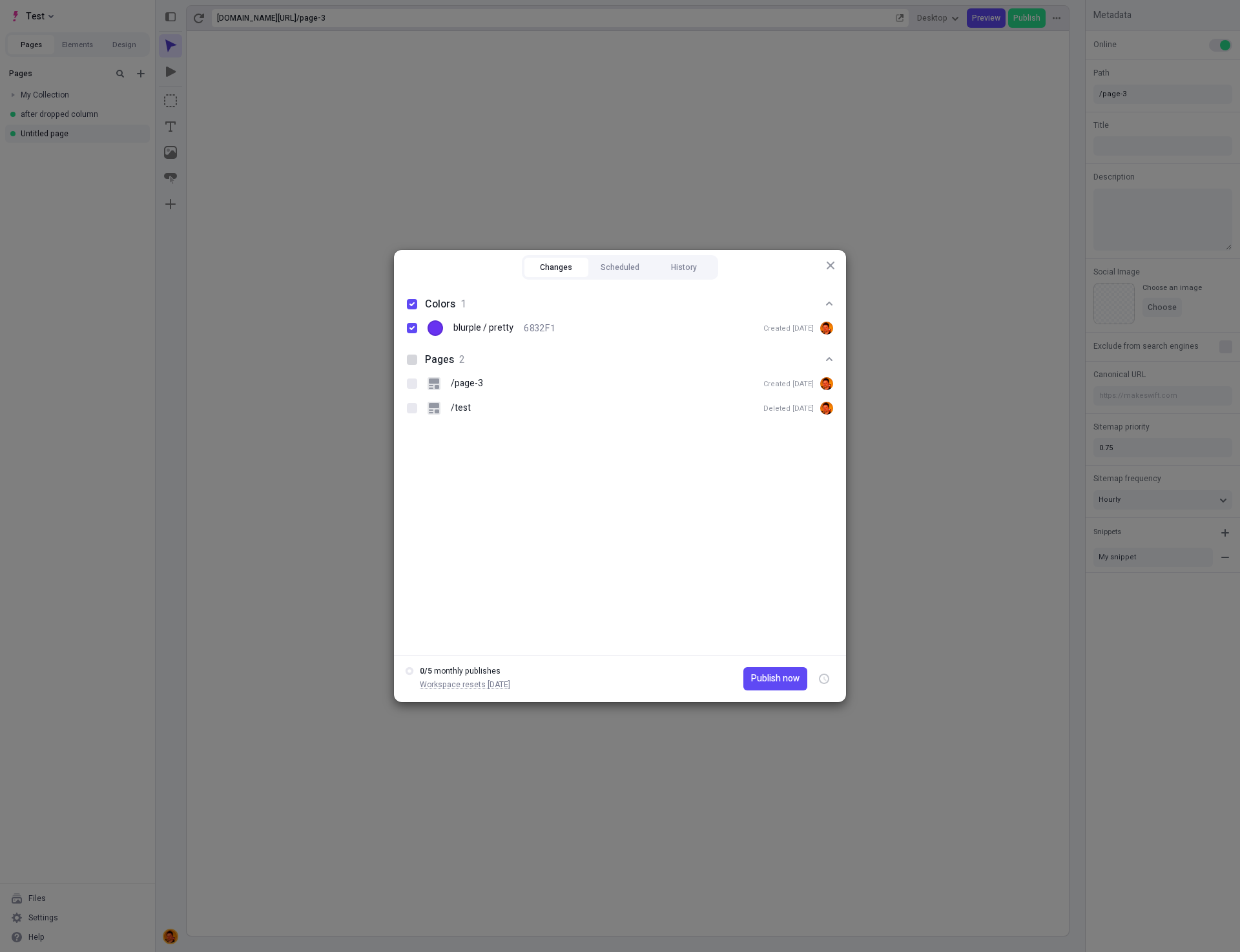
checkbox input "true"
click at [767, 676] on span "Publish now" at bounding box center [775, 679] width 49 height 14
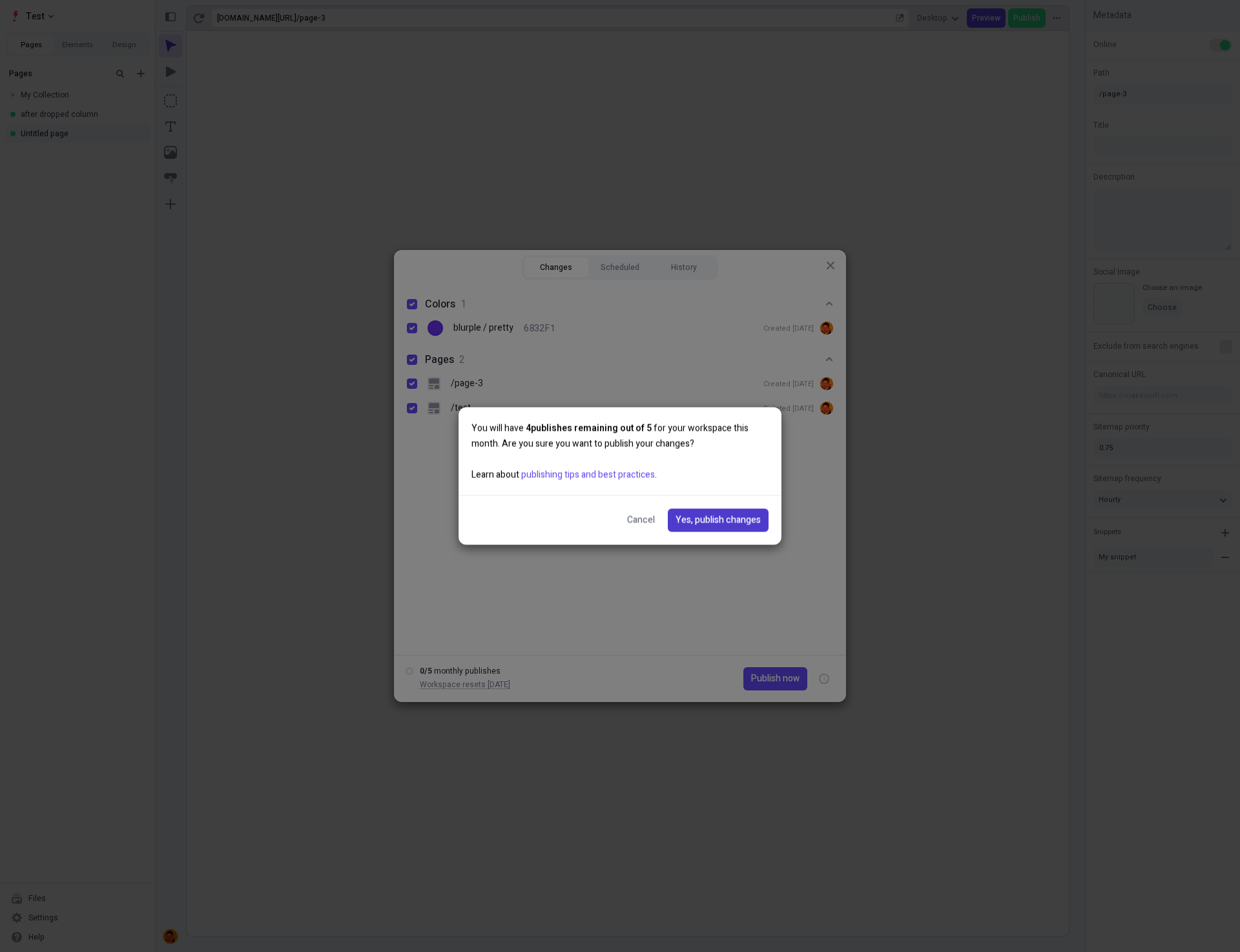
click at [720, 520] on span "Yes, publish changes" at bounding box center [718, 520] width 85 height 14
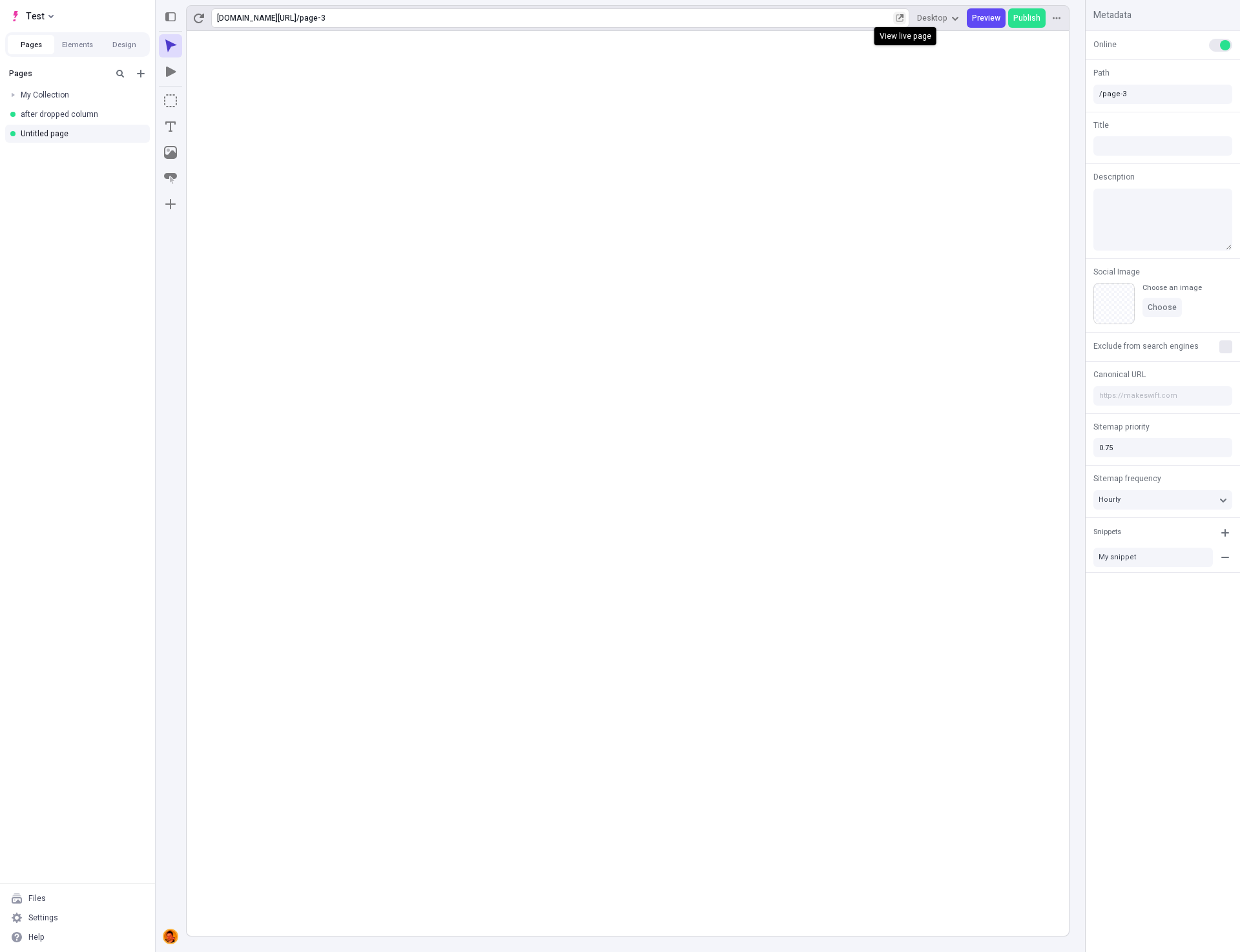
click at [903, 16] on icon "button" at bounding box center [899, 18] width 8 height 8
click at [986, 235] on rect at bounding box center [628, 483] width 882 height 905
click at [944, 474] on rect at bounding box center [628, 483] width 882 height 905
